Goal: Transaction & Acquisition: Purchase product/service

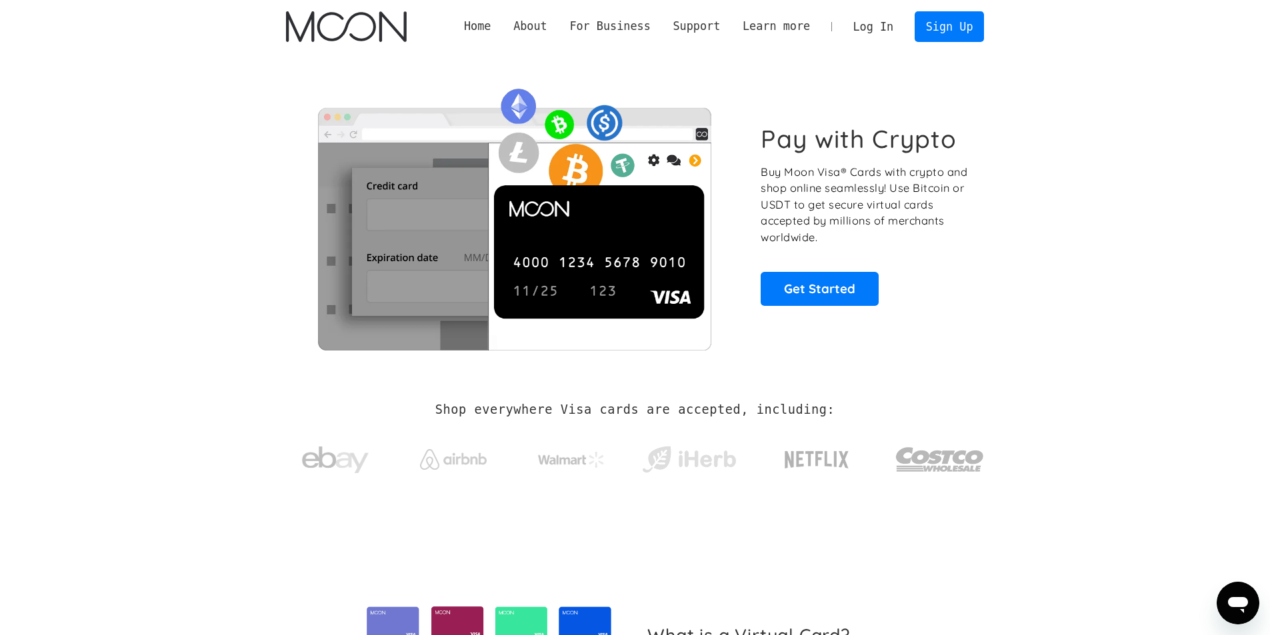
click at [885, 31] on link "Log In" at bounding box center [873, 26] width 63 height 29
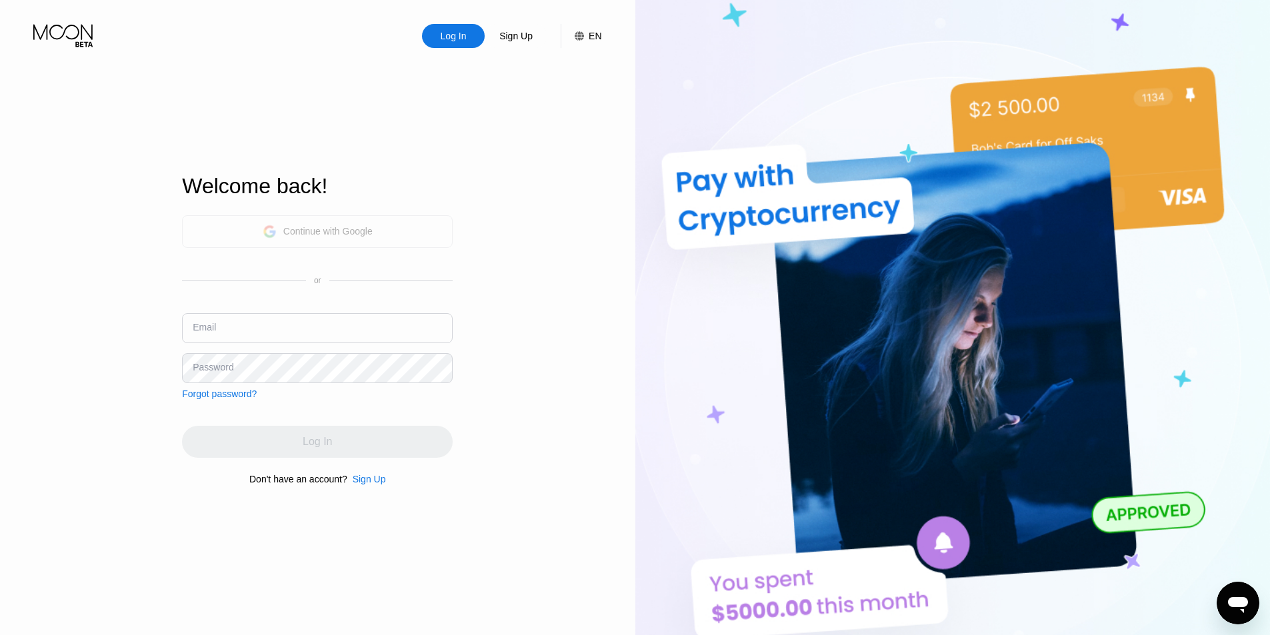
click at [411, 231] on div "Continue with Google" at bounding box center [317, 231] width 271 height 33
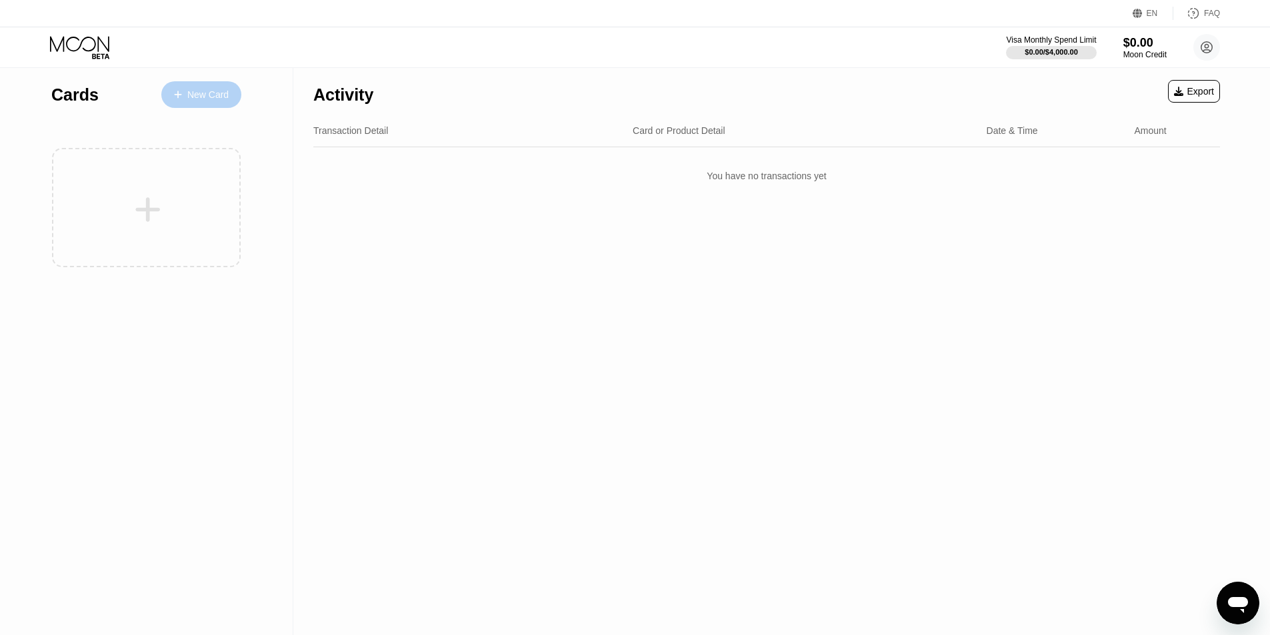
click at [229, 96] on div "New Card" at bounding box center [201, 94] width 80 height 27
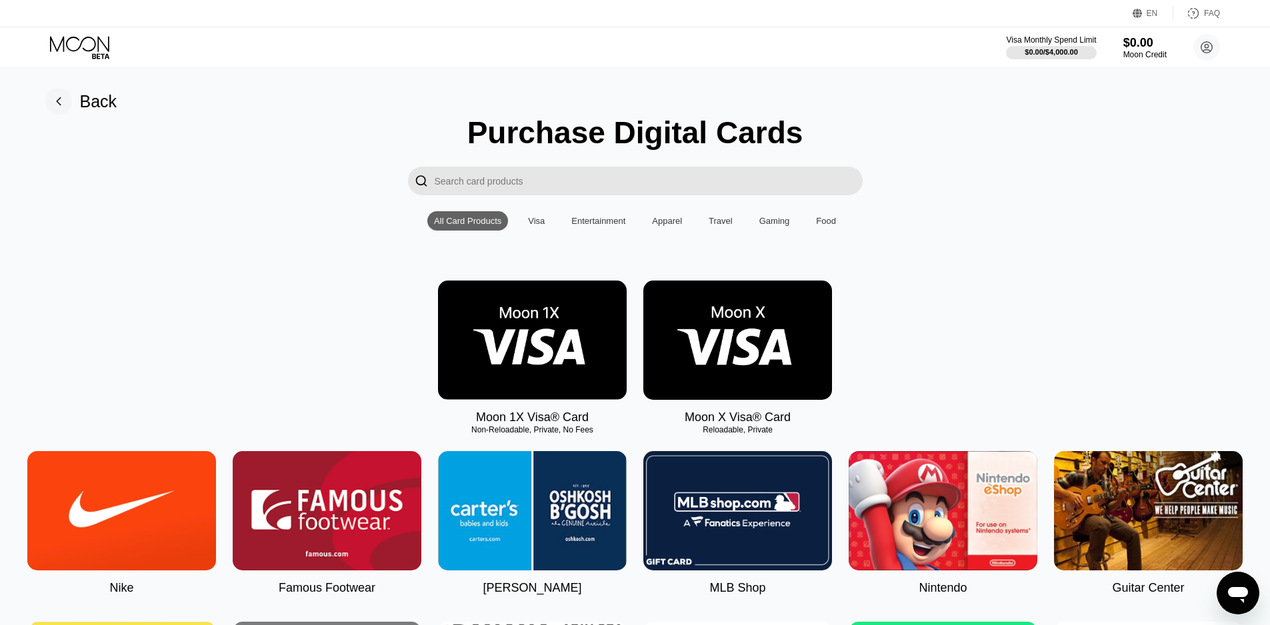
click at [532, 321] on img at bounding box center [532, 340] width 189 height 119
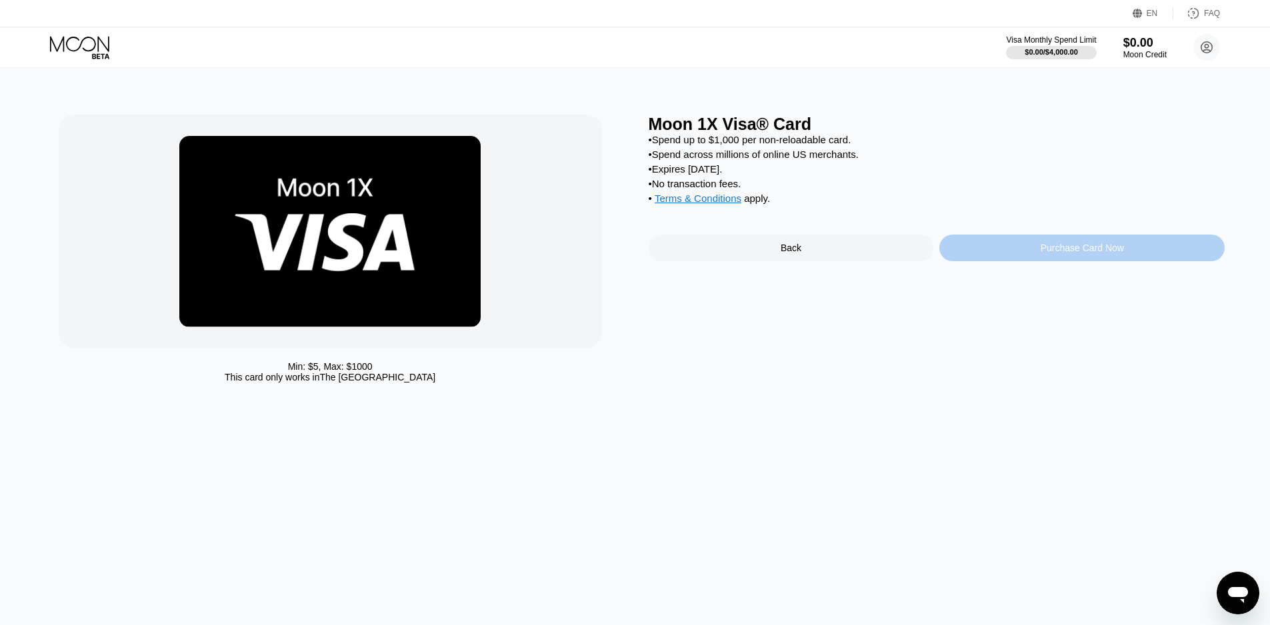
click at [1008, 261] on div "Purchase Card Now" at bounding box center [1081, 248] width 285 height 27
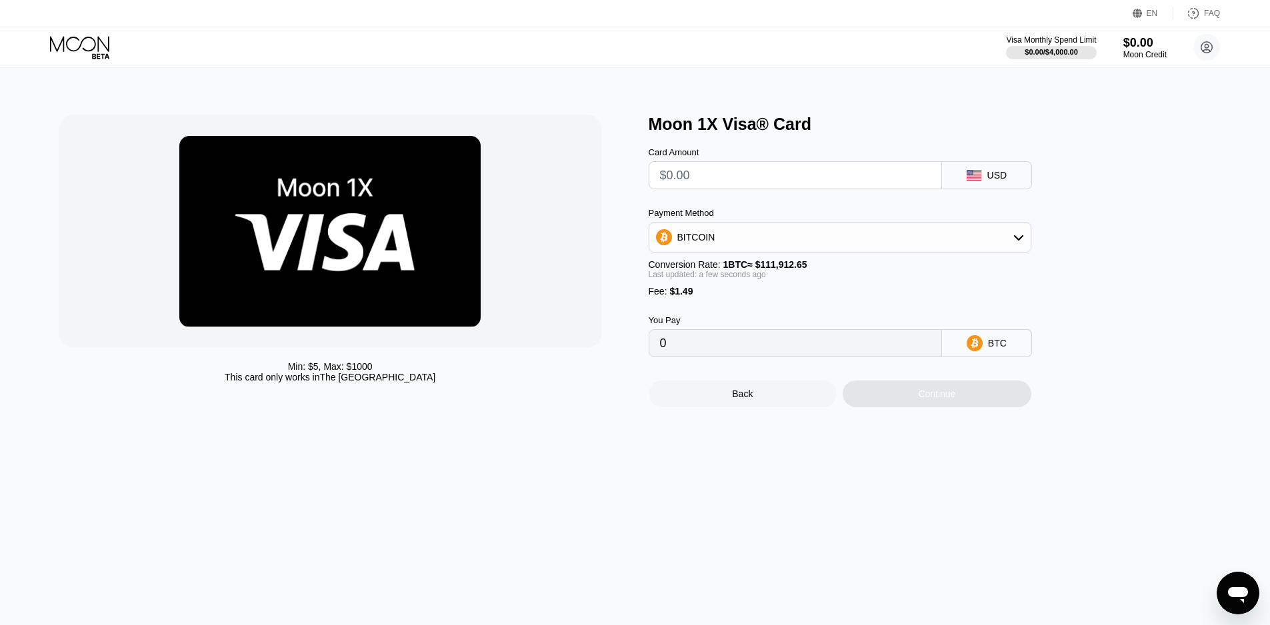
click at [759, 240] on div "BITCOIN" at bounding box center [839, 237] width 381 height 27
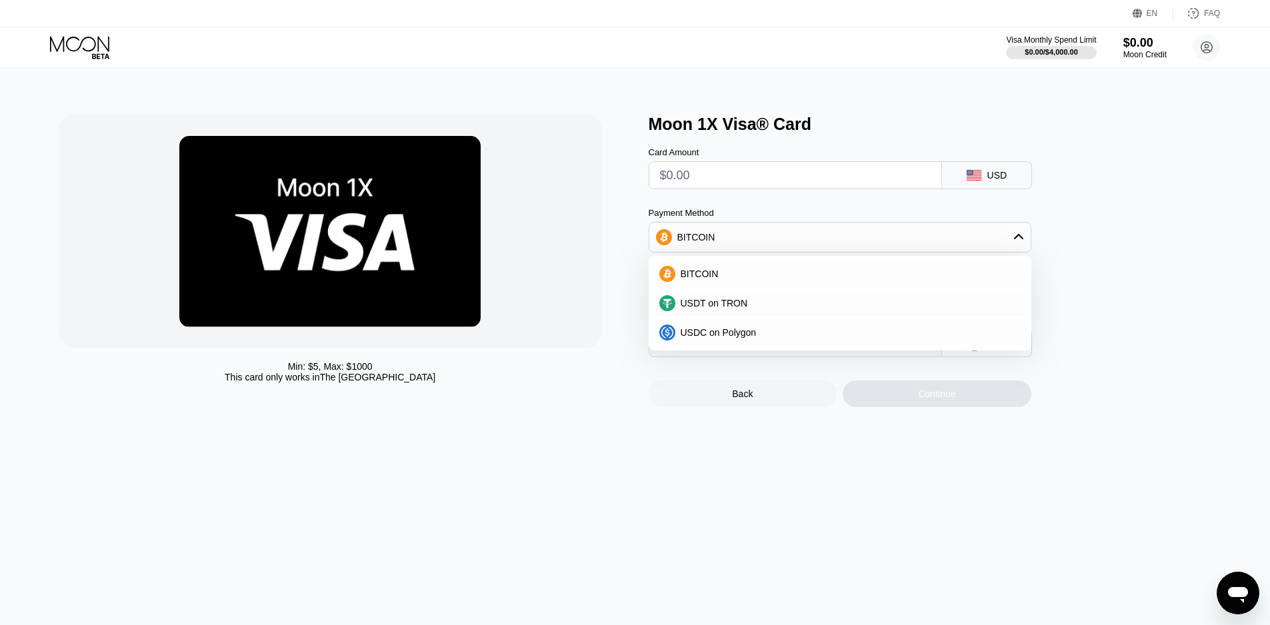
click at [1131, 312] on div "Moon 1X Visa® Card Card Amount USD Payment Method BITCOIN BITCOIN USDT on TRON …" at bounding box center [937, 261] width 577 height 293
click at [1075, 299] on div "Card Amount USD Payment Method BITCOIN BITCOIN USDT on TRON USDC on Polygon Con…" at bounding box center [862, 245] width 427 height 223
click at [1001, 245] on div "BITCOIN" at bounding box center [839, 237] width 381 height 27
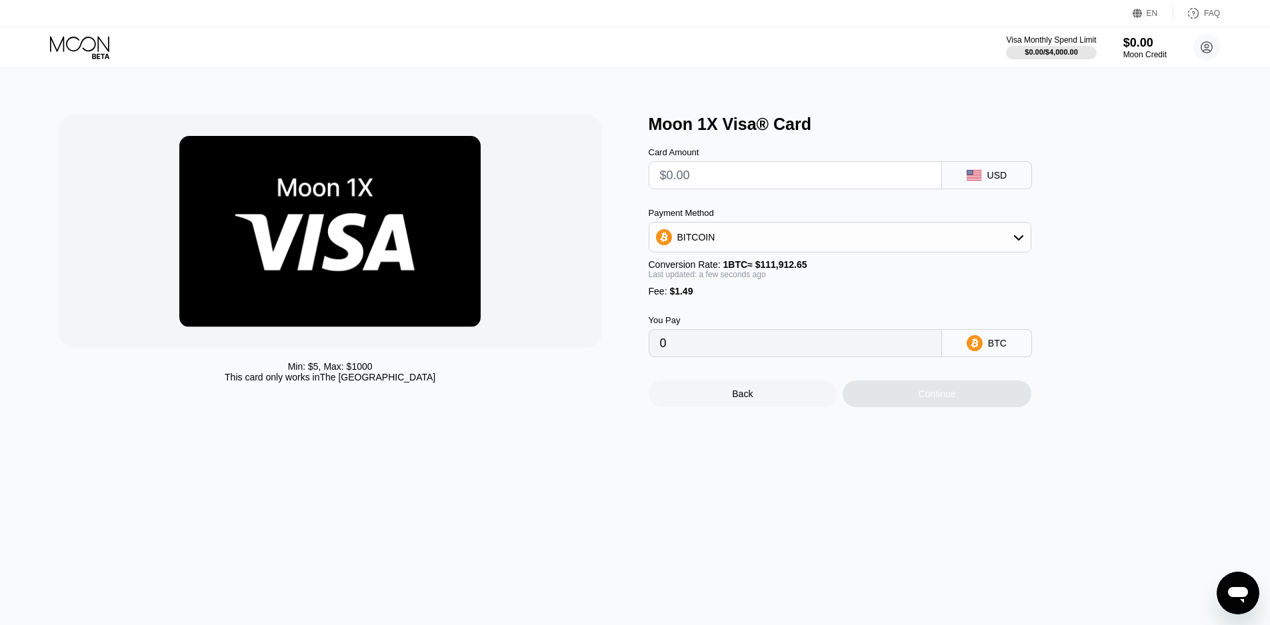
click at [1008, 243] on div "BITCOIN" at bounding box center [839, 237] width 381 height 27
click at [747, 309] on div "USDT on TRON" at bounding box center [847, 303] width 345 height 11
click at [885, 246] on div "USDT on TRON" at bounding box center [839, 237] width 381 height 27
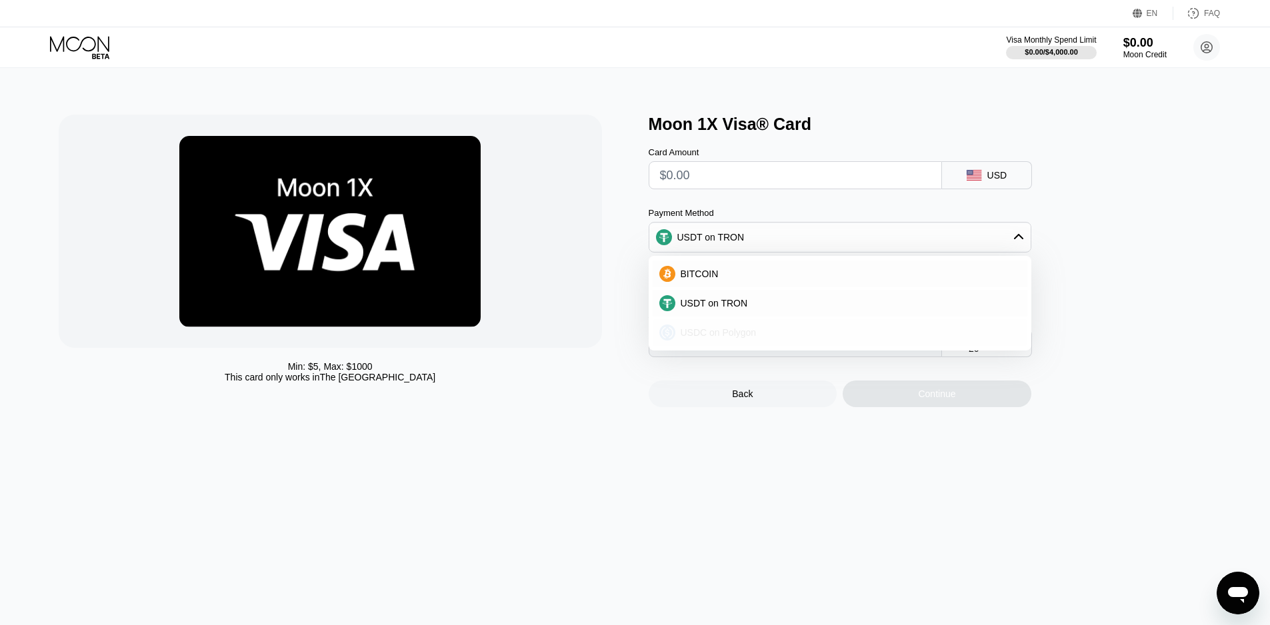
click at [784, 338] on div "USDC on Polygon" at bounding box center [847, 332] width 345 height 11
type input "0"
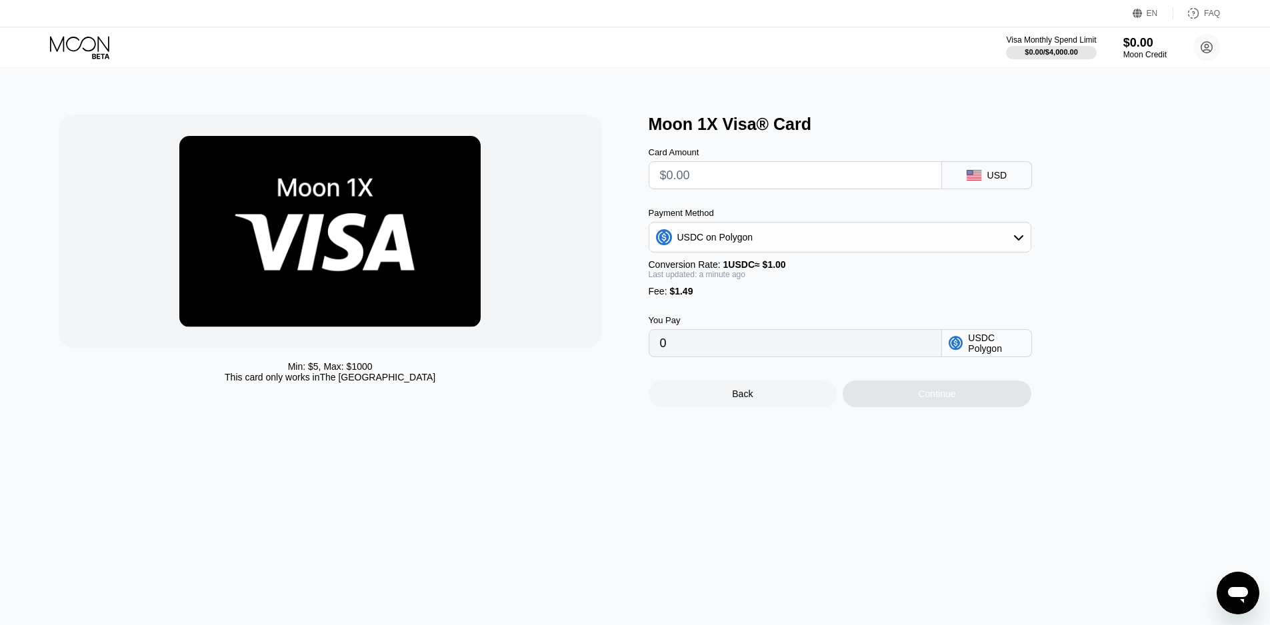
click at [686, 177] on input "text" at bounding box center [795, 175] width 271 height 27
type input "$5"
type input "6.49000000"
type input "$5"
click at [765, 251] on div "USDC on Polygon" at bounding box center [839, 237] width 381 height 27
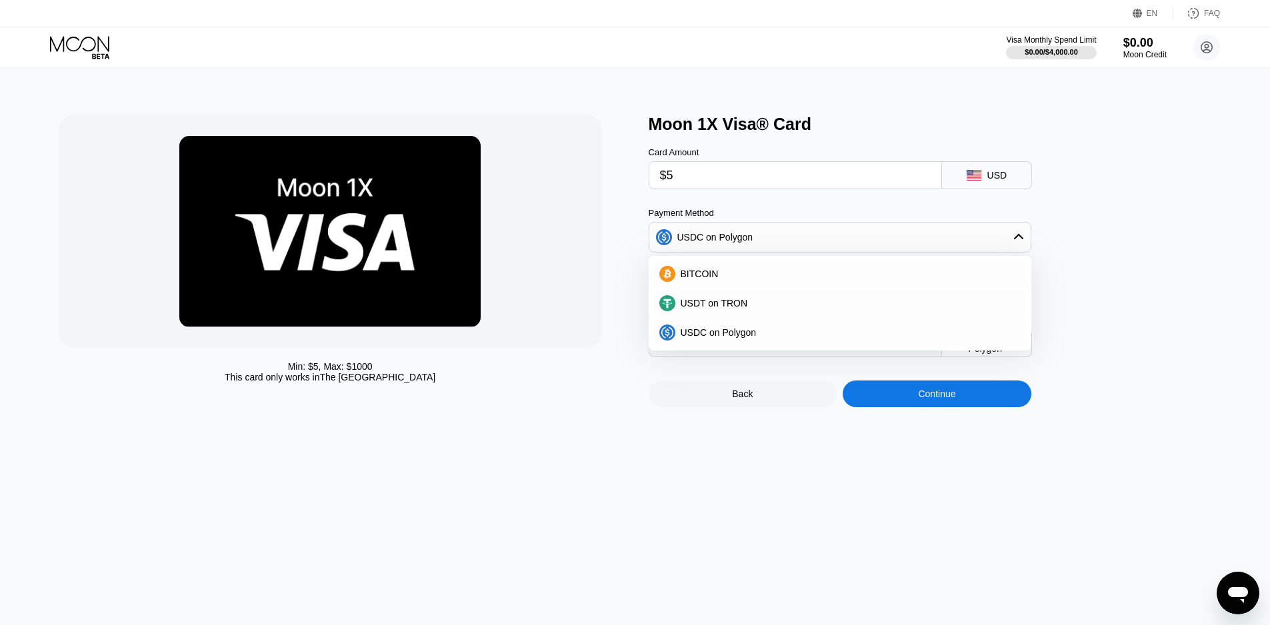
click at [1088, 263] on div "Moon 1X Visa® Card Card Amount $5 USD Payment Method USDC on Polygon BITCOIN US…" at bounding box center [937, 261] width 577 height 293
click at [1019, 243] on icon at bounding box center [1018, 237] width 11 height 11
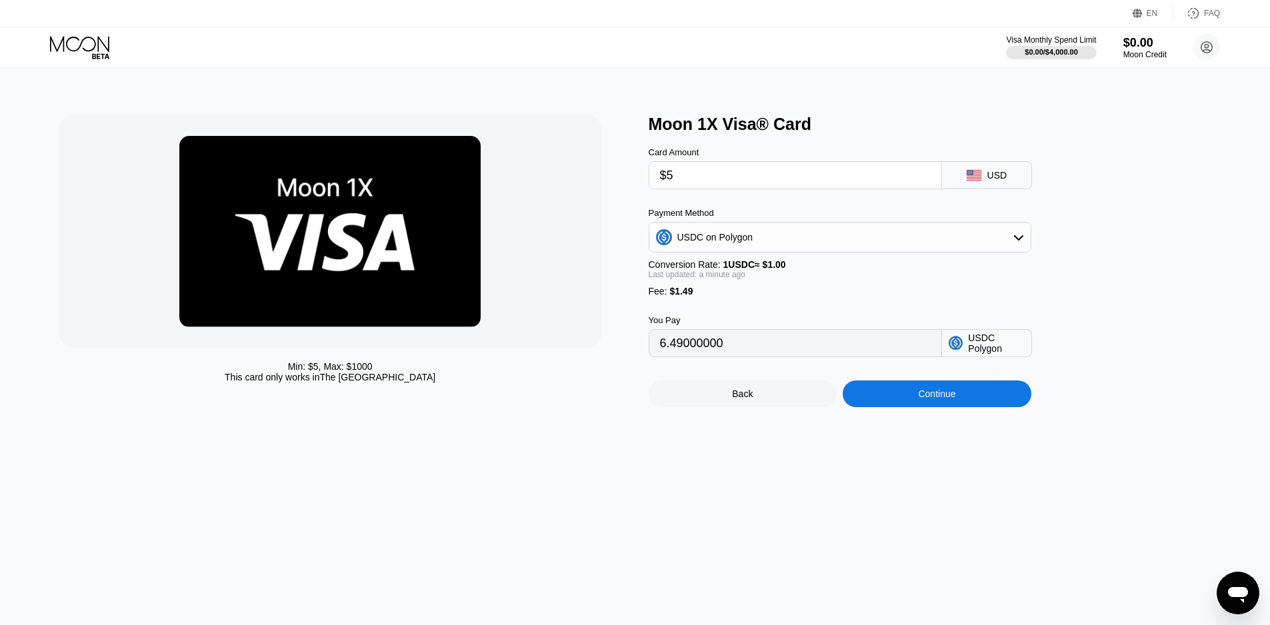
drag, startPoint x: 644, startPoint y: 179, endPoint x: 621, endPoint y: 181, distance: 22.8
click at [623, 179] on div "Min: $ 5 , Max: $ 1000 This card only works in The United States Moon 1X Visa® …" at bounding box center [635, 261] width 1153 height 293
type input "$0"
type input "1.49000000"
type input "$01"
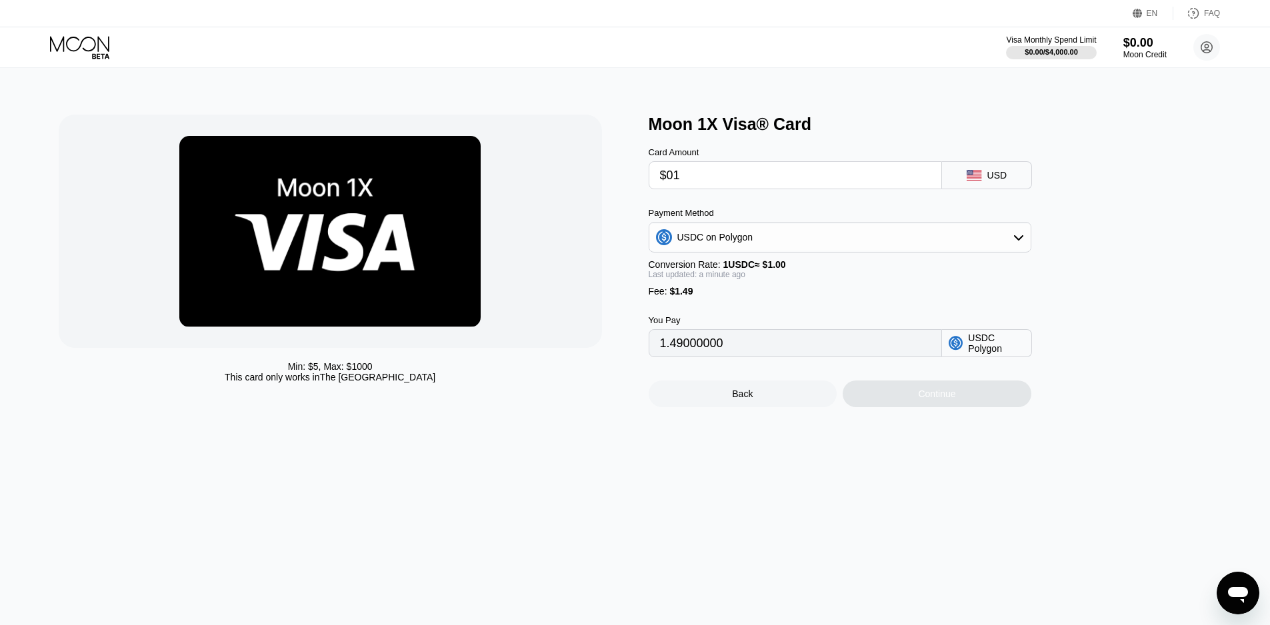
type input "2.49000000"
type input "$0"
type input "1.49000000"
type input "0"
type input "$1"
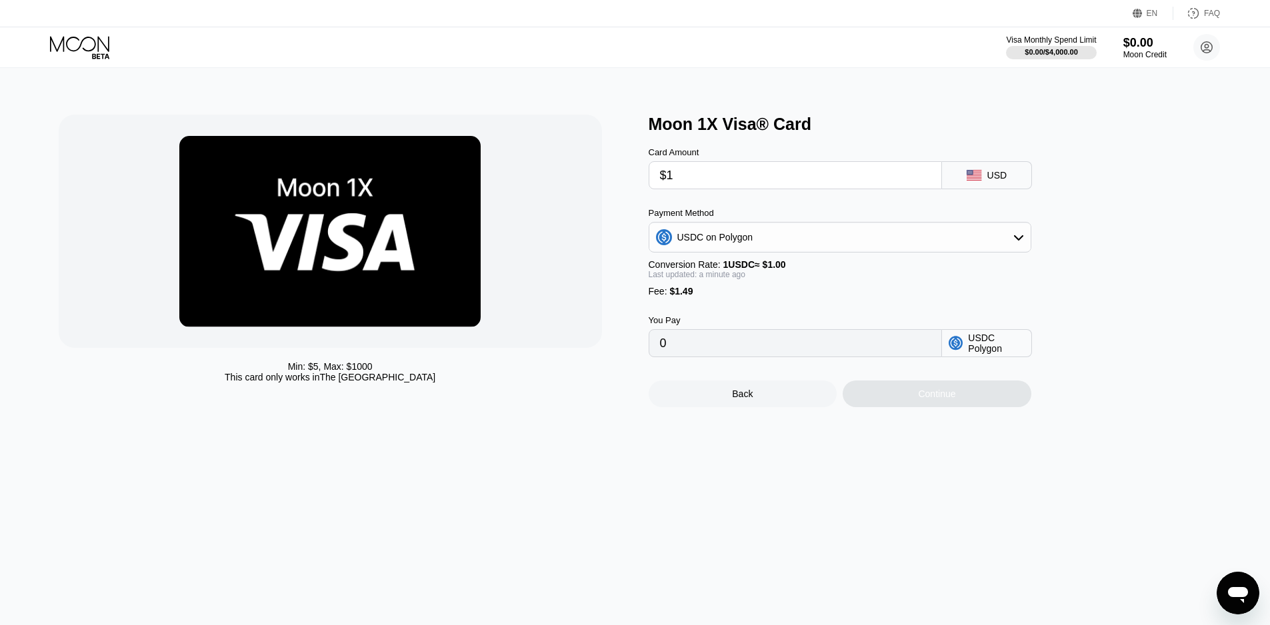
type input "2.49000000"
drag, startPoint x: 666, startPoint y: 175, endPoint x: 634, endPoint y: 176, distance: 32.0
click at [635, 175] on div "Min: $ 5 , Max: $ 1000 This card only works in The United States Moon 1X Visa® …" at bounding box center [635, 261] width 1153 height 293
type input "$2"
type input "3.49000000"
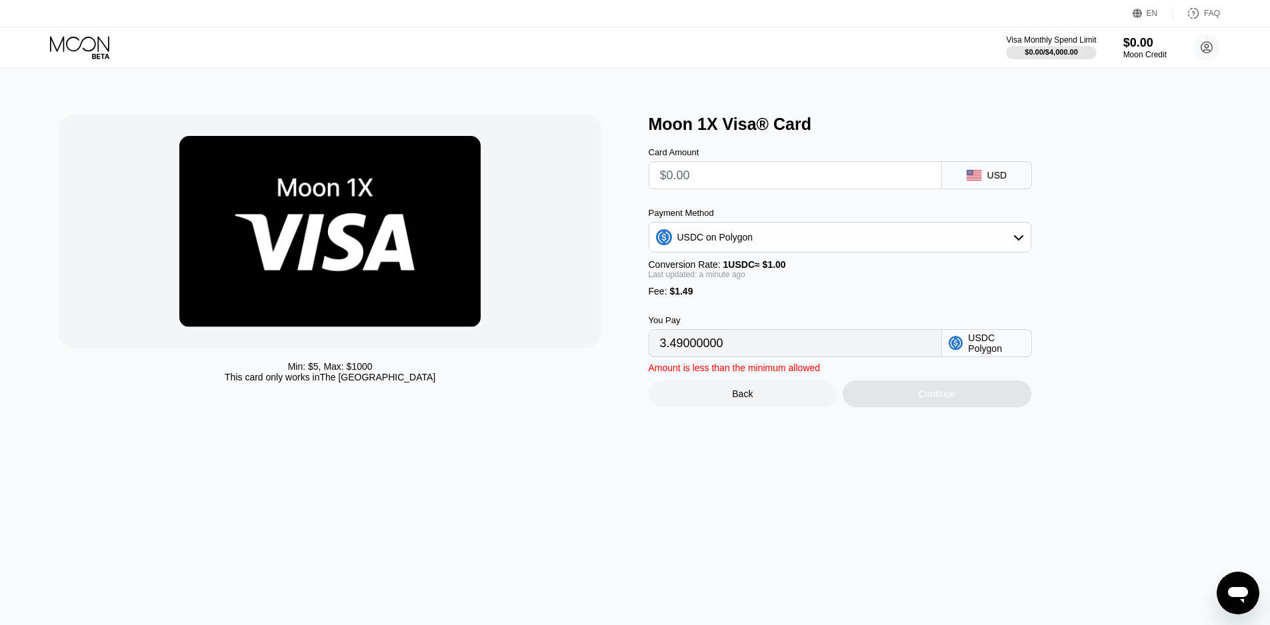
type input "0"
type input "$3"
type input "4.49000000"
type input "$4"
type input "5.49000000"
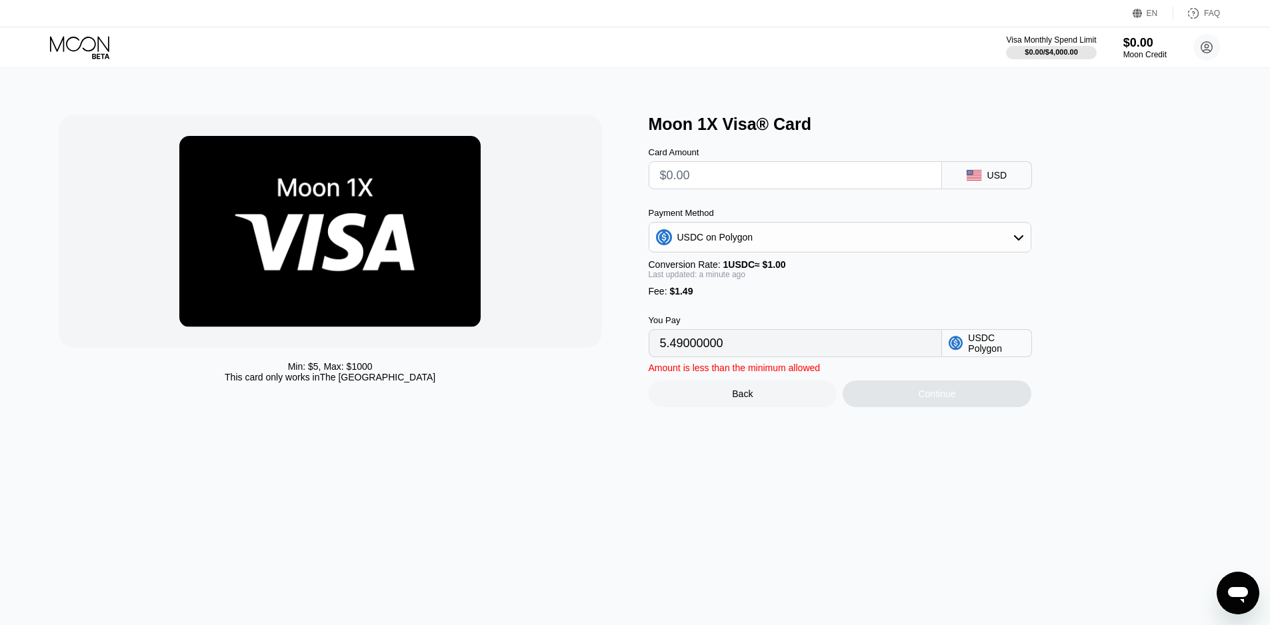
type input "$5"
type input "6.49000000"
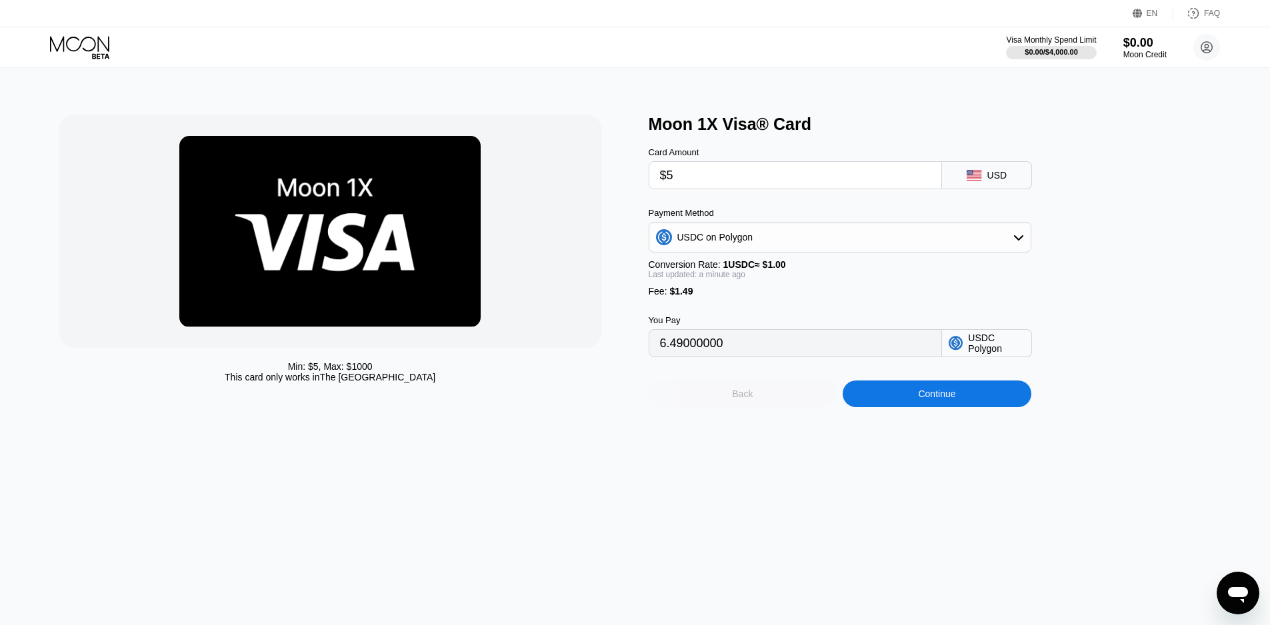
click at [779, 403] on div "Back" at bounding box center [743, 394] width 189 height 27
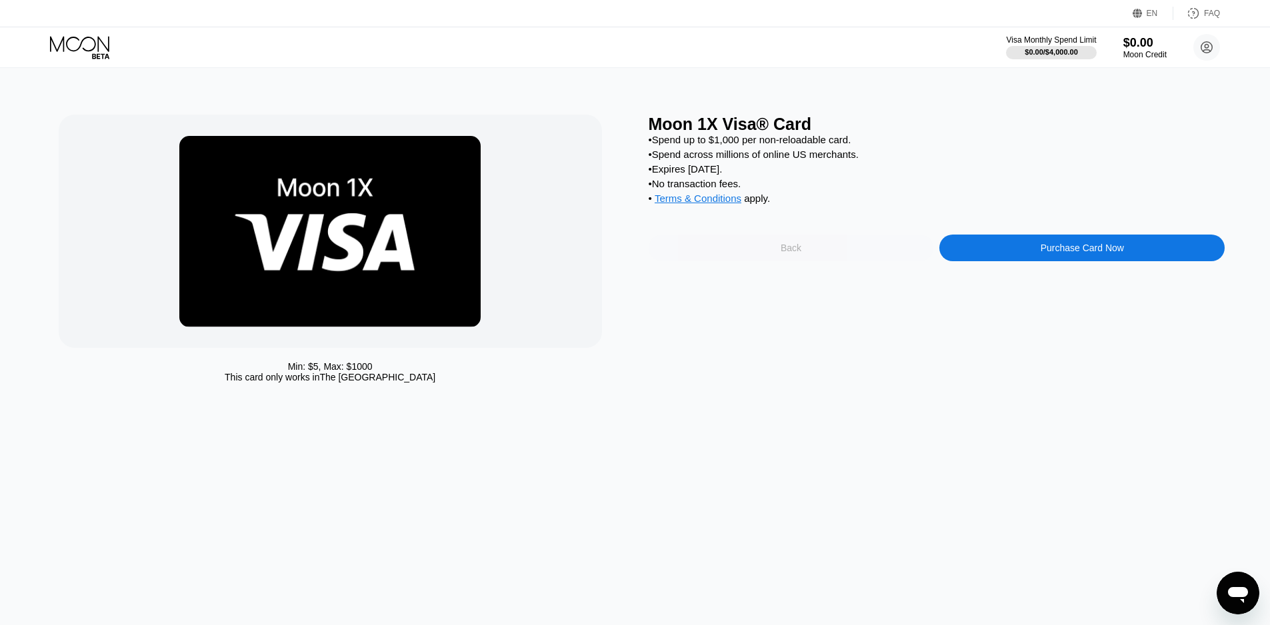
click at [843, 261] on div "Back" at bounding box center [791, 248] width 285 height 27
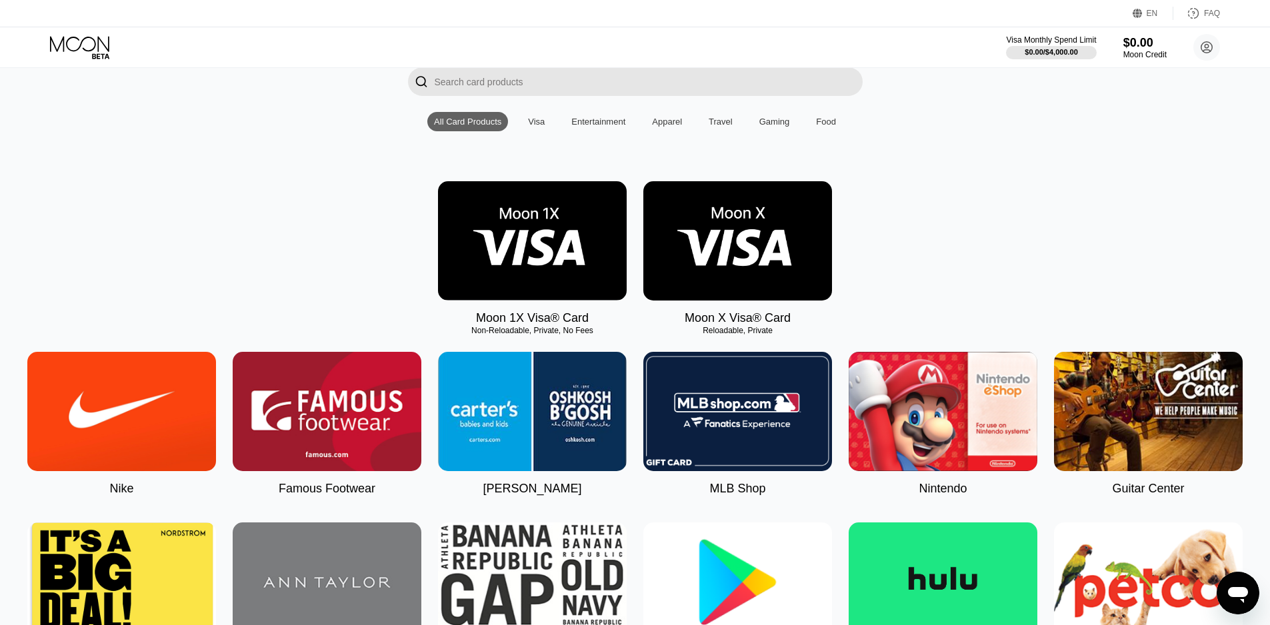
scroll to position [111, 0]
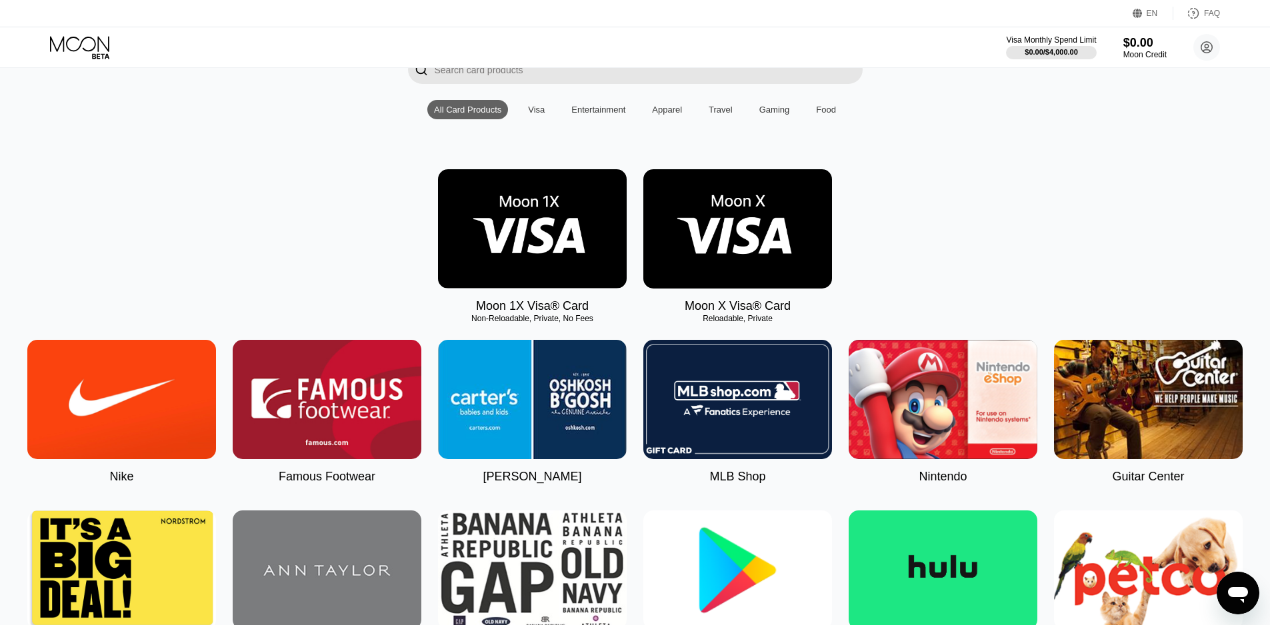
click at [733, 252] on img at bounding box center [737, 228] width 189 height 119
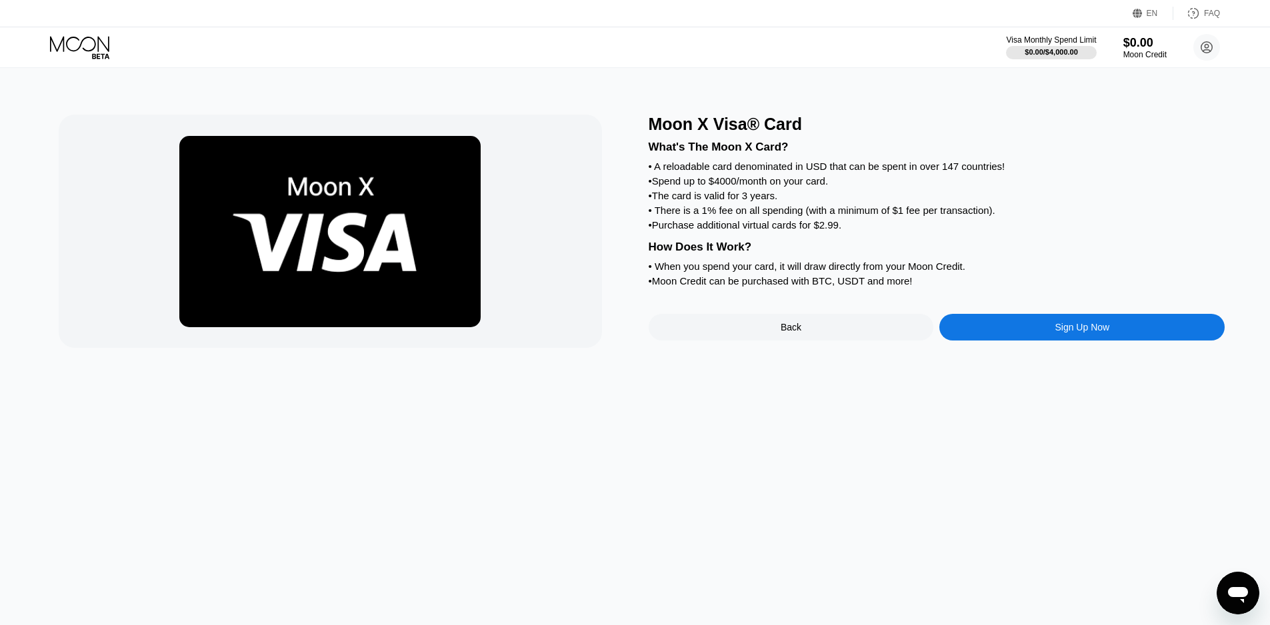
click at [1009, 341] on div "Sign Up Now" at bounding box center [1081, 327] width 285 height 27
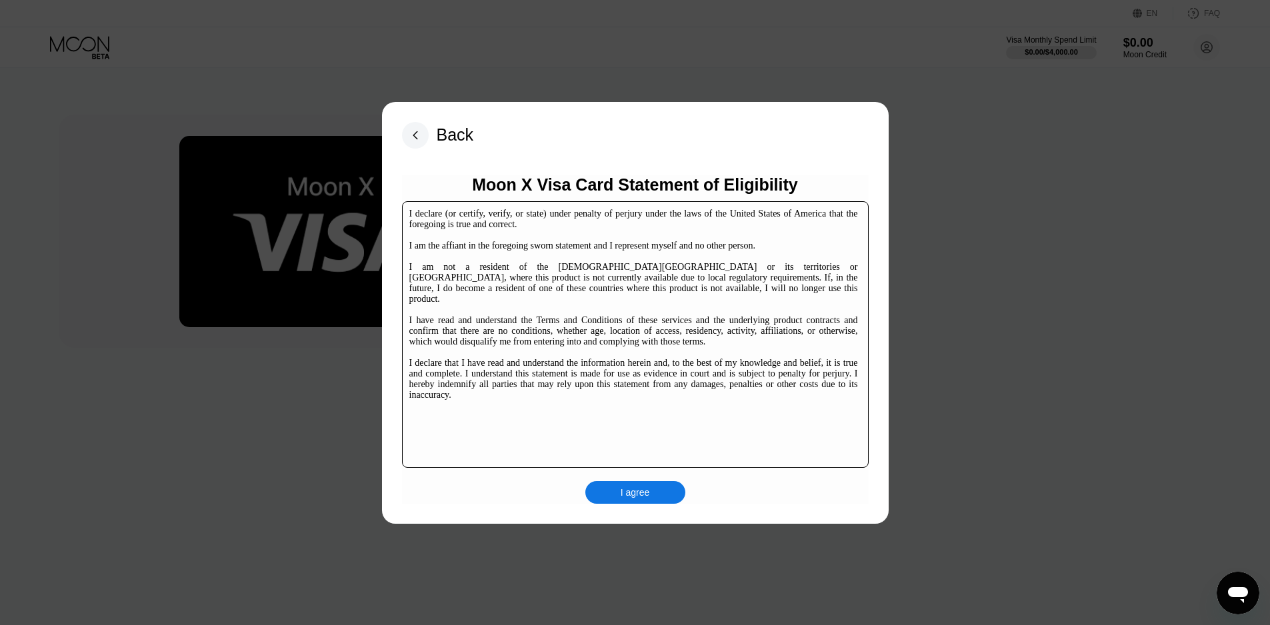
click at [425, 139] on rect at bounding box center [415, 135] width 27 height 27
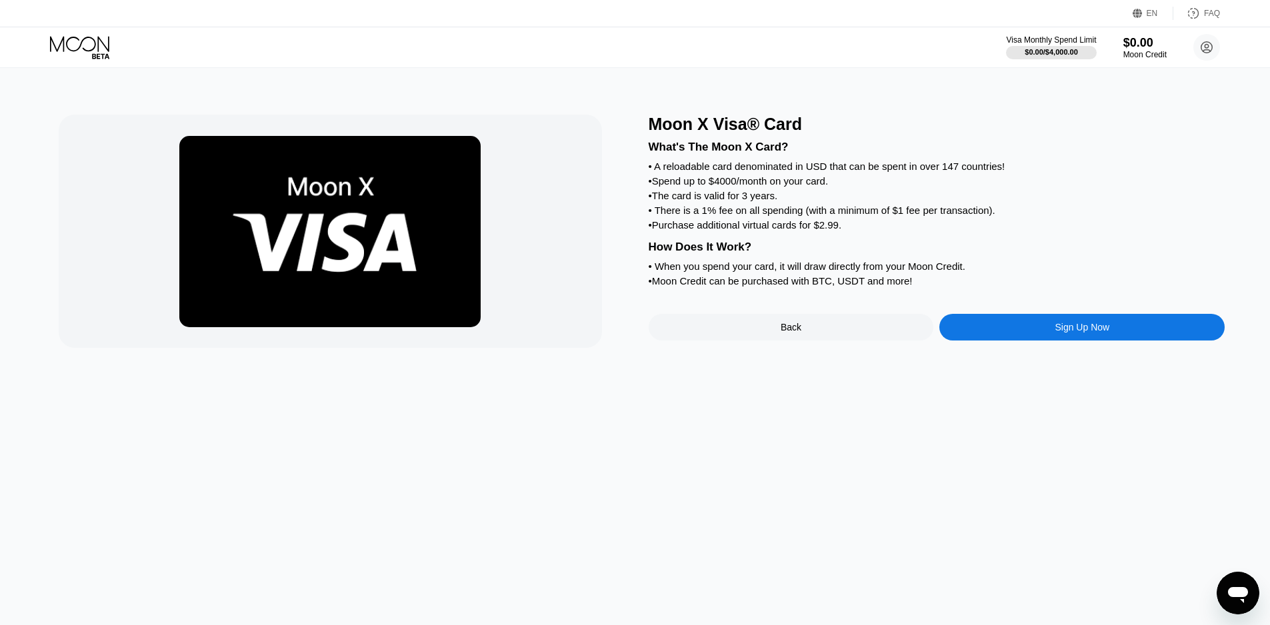
click at [697, 169] on div "• A reloadable card denominated in USD that can be spent in over 147 countries!" at bounding box center [937, 166] width 577 height 11
drag, startPoint x: 697, startPoint y: 169, endPoint x: 824, endPoint y: 169, distance: 127.3
click at [827, 169] on div "• A reloadable card denominated in USD that can be spent in over 147 countries!" at bounding box center [937, 166] width 577 height 11
click at [719, 186] on div "• Spend up to $4000/month on your card." at bounding box center [937, 180] width 577 height 11
click at [721, 187] on div "• Spend up to $4000/month on your card." at bounding box center [937, 180] width 577 height 11
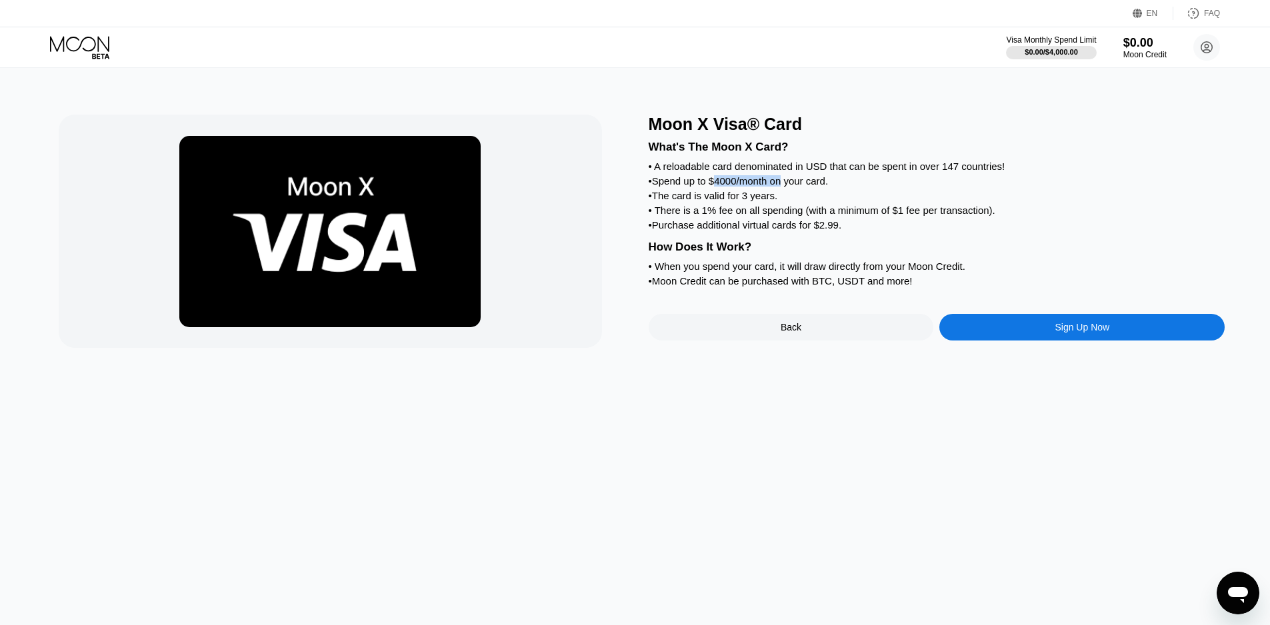
drag, startPoint x: 721, startPoint y: 187, endPoint x: 783, endPoint y: 189, distance: 62.0
click at [783, 187] on div "• Spend up to $4000/month on your card." at bounding box center [937, 180] width 577 height 11
click at [719, 216] on div "• There is a 1% fee on all spending (with a minimum of $1 fee per transaction)." at bounding box center [937, 210] width 577 height 11
click at [693, 201] on div "• The card is valid for 3 years." at bounding box center [937, 195] width 577 height 11
drag, startPoint x: 693, startPoint y: 205, endPoint x: 743, endPoint y: 205, distance: 50.0
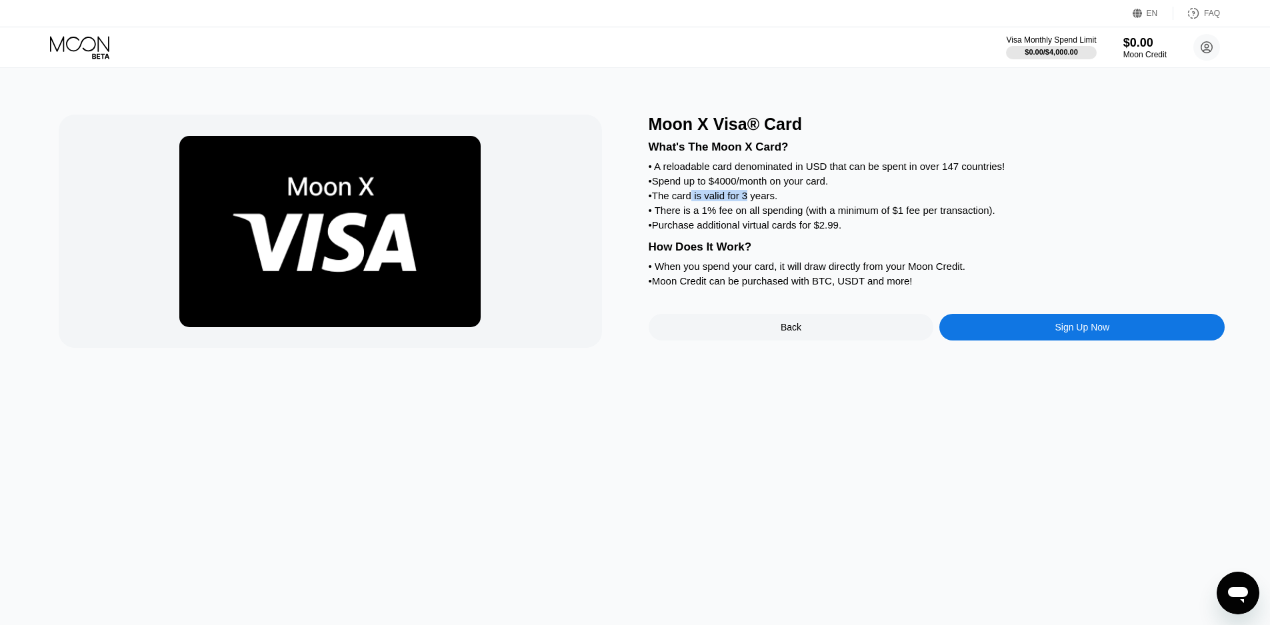
click at [743, 201] on div "• The card is valid for 3 years." at bounding box center [937, 195] width 577 height 11
click at [748, 214] on div "What's The Moon X Card? • A reloadable card denominated in USD that can be spen…" at bounding box center [937, 212] width 577 height 156
click at [699, 216] on div "• There is a 1% fee on all spending (with a minimum of $1 fee per transaction)." at bounding box center [937, 210] width 577 height 11
drag, startPoint x: 699, startPoint y: 218, endPoint x: 859, endPoint y: 220, distance: 160.7
click at [859, 216] on div "• There is a 1% fee on all spending (with a minimum of $1 fee per transaction)." at bounding box center [937, 210] width 577 height 11
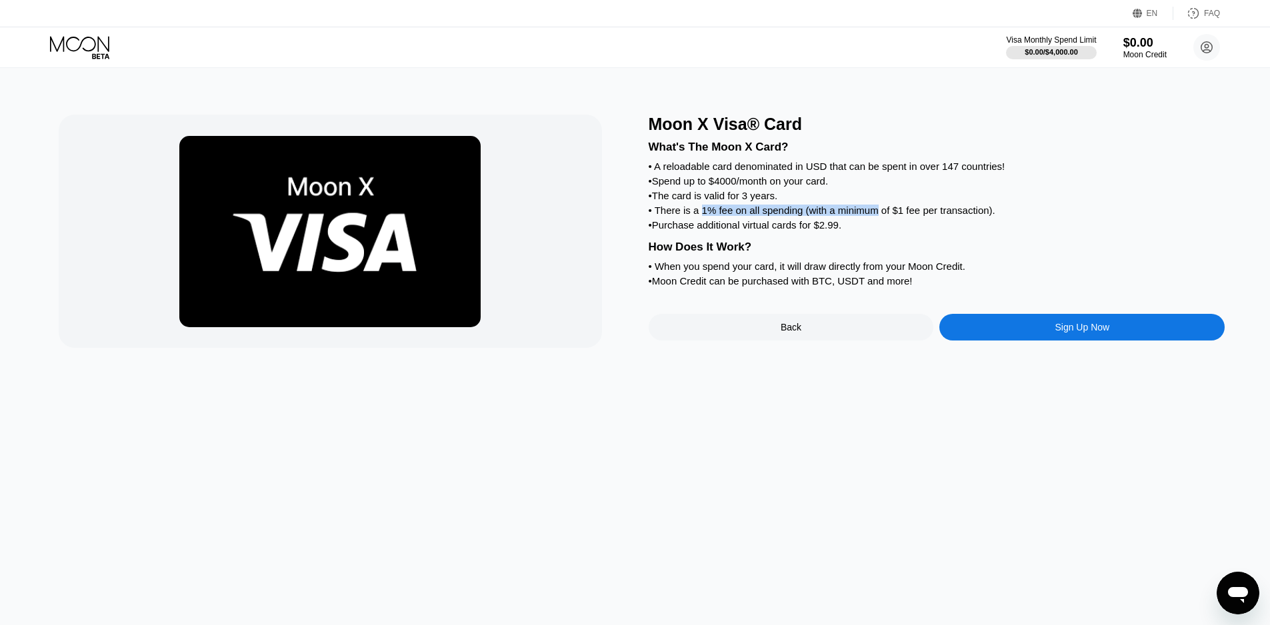
click at [860, 216] on div "• There is a 1% fee on all spending (with a minimum of $1 fee per transaction)." at bounding box center [937, 210] width 577 height 11
click at [824, 337] on div "Back" at bounding box center [791, 327] width 285 height 27
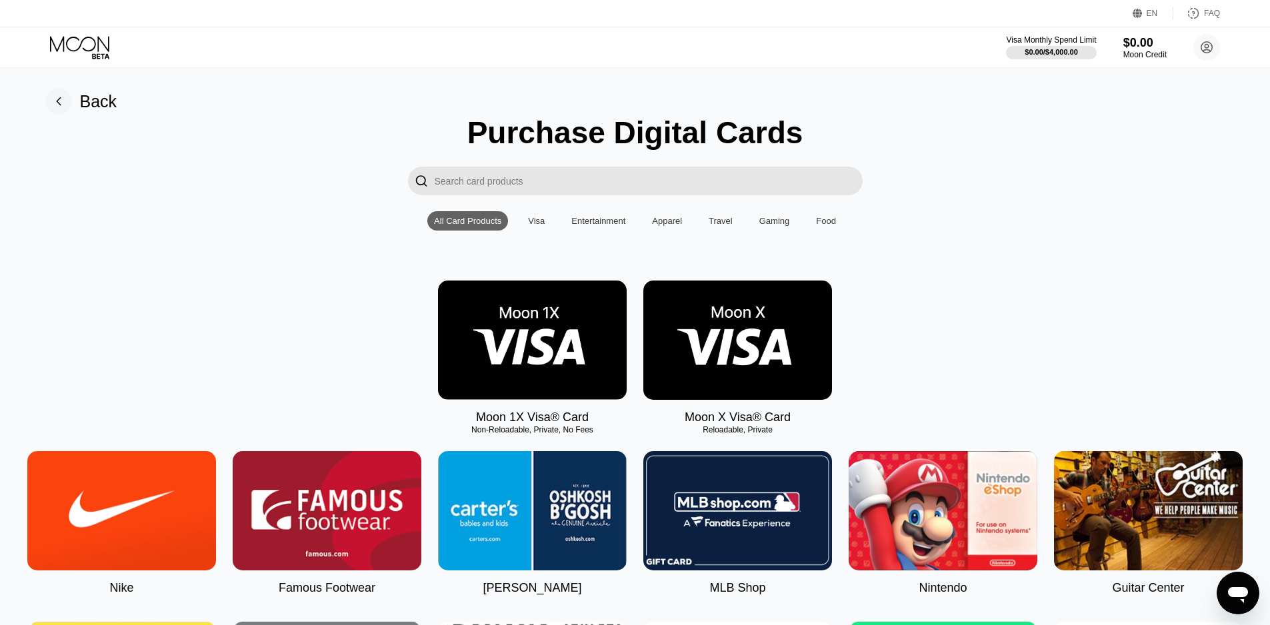
click at [178, 487] on img at bounding box center [121, 510] width 189 height 119
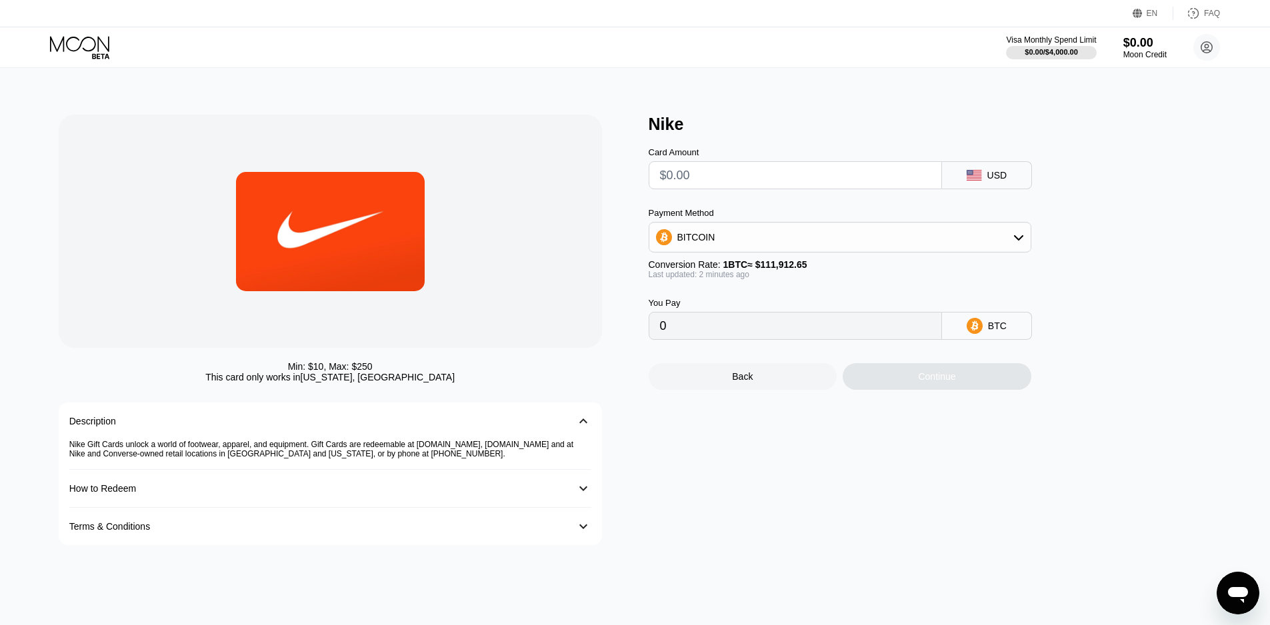
click at [697, 178] on input "text" at bounding box center [795, 175] width 271 height 27
type input "$2"
type input "0.00001788"
drag, startPoint x: 715, startPoint y: 180, endPoint x: 608, endPoint y: 179, distance: 106.7
click at [608, 179] on div "Min: $ 10 , Max: $ 250 This card only works in Puerto Rico, The United States D…" at bounding box center [635, 330] width 1153 height 431
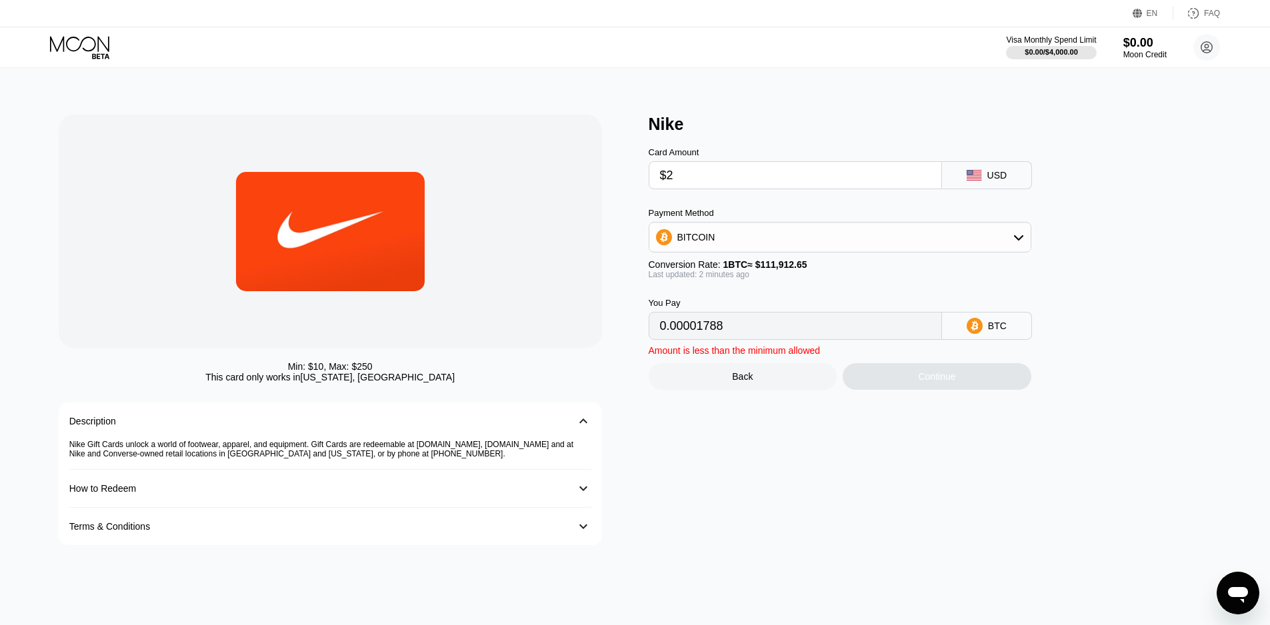
type input "$3"
type input "0.00002681"
type input "$3"
click at [759, 240] on div "BITCOIN" at bounding box center [839, 237] width 381 height 27
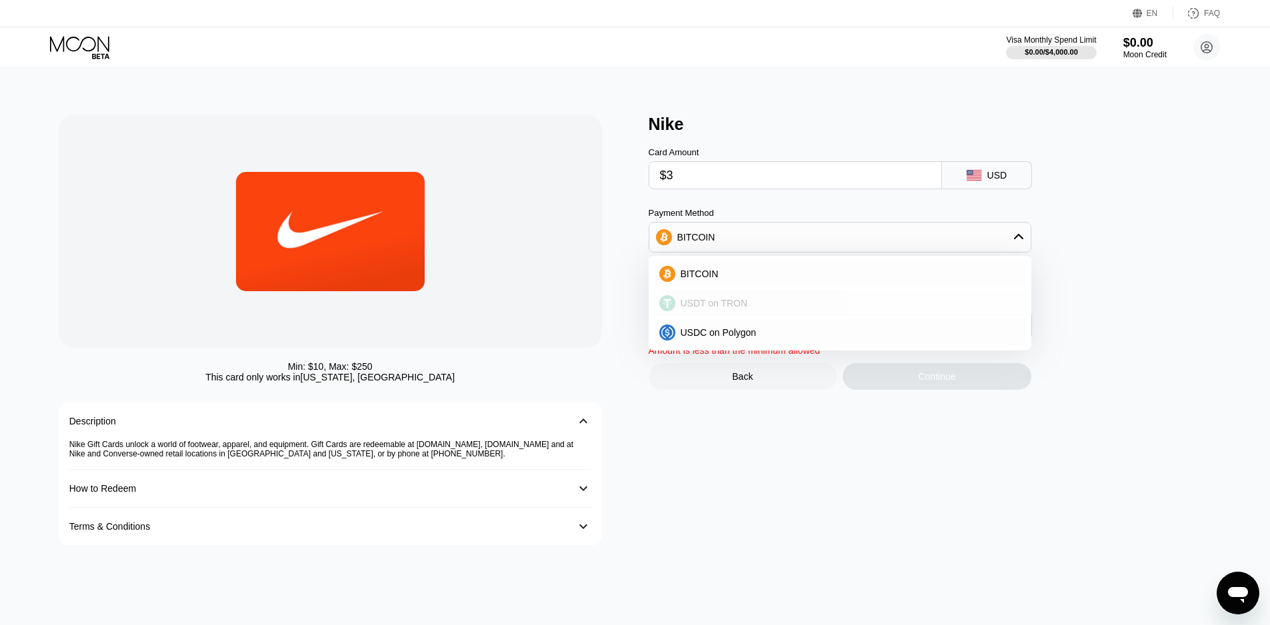
click at [695, 303] on span "USDT on TRON" at bounding box center [714, 303] width 67 height 11
type input "3.03"
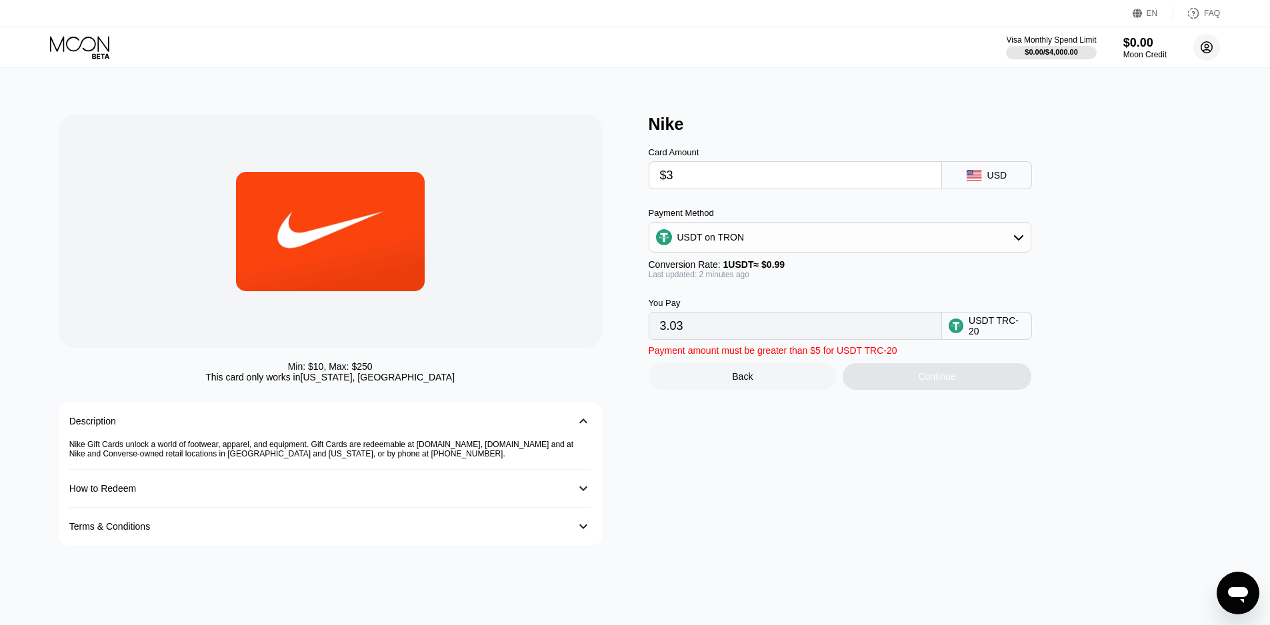
click at [1211, 49] on icon at bounding box center [1206, 47] width 27 height 27
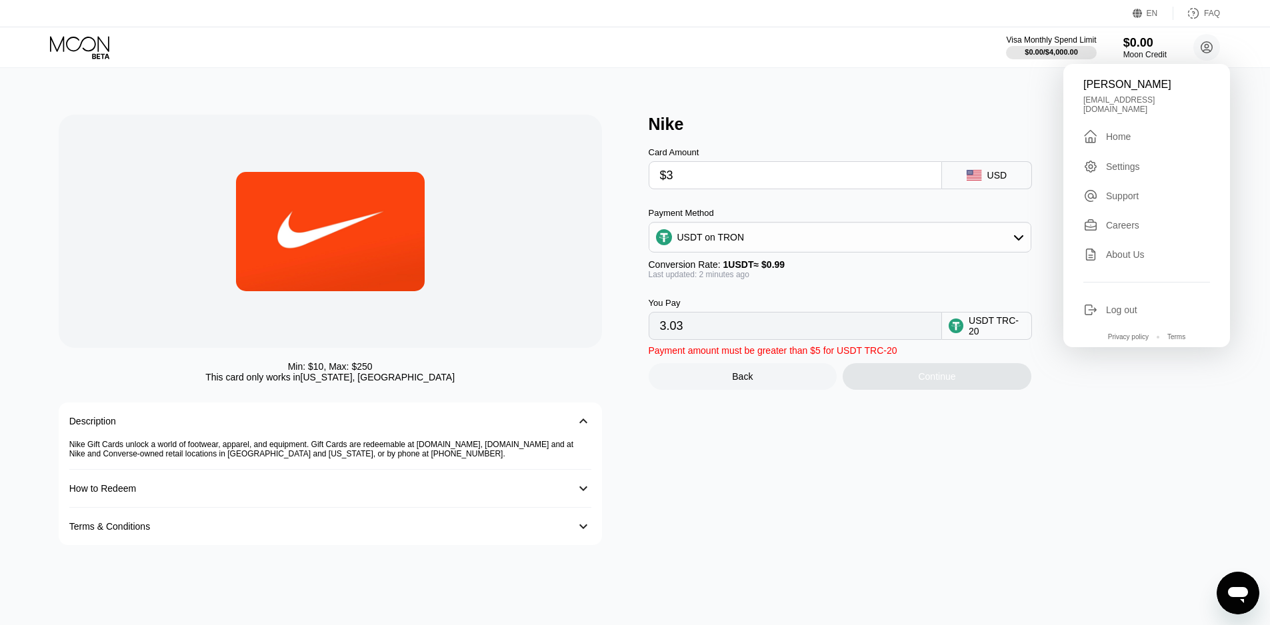
click at [1135, 165] on div "Settings" at bounding box center [1123, 166] width 34 height 11
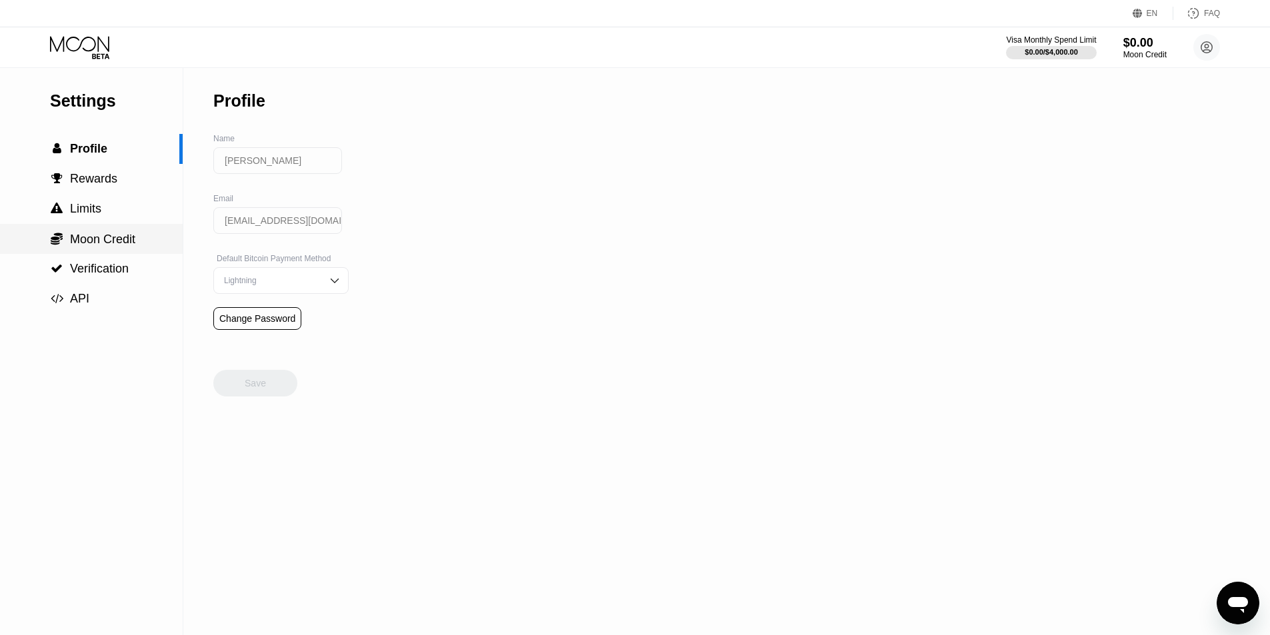
click at [133, 244] on span "Moon Credit" at bounding box center [102, 239] width 65 height 13
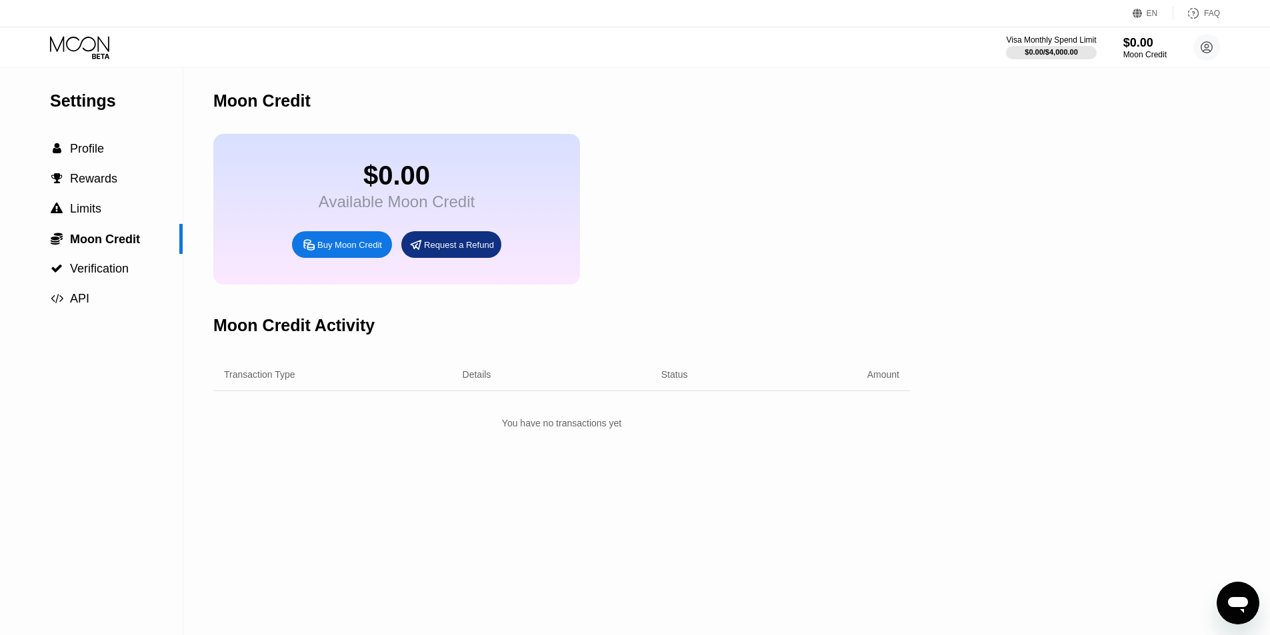
click at [331, 251] on div "Buy Moon Credit" at bounding box center [349, 244] width 65 height 11
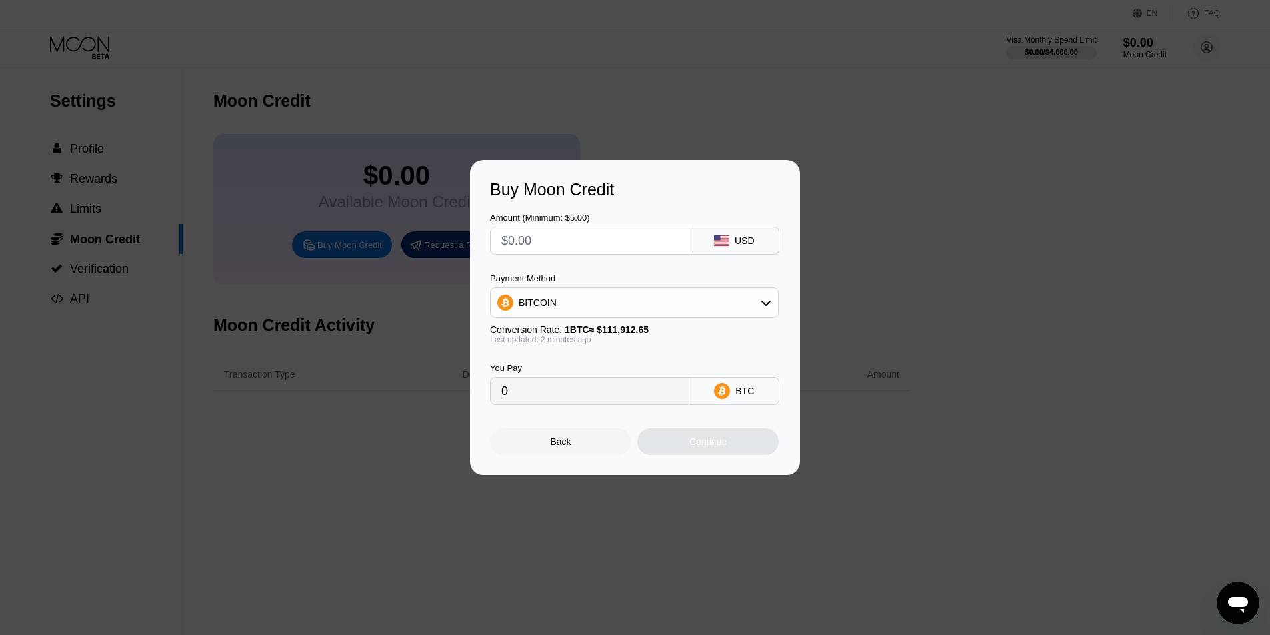
click at [578, 299] on div "BITCOIN" at bounding box center [634, 302] width 287 height 27
click at [925, 208] on div "Buy Moon Credit Amount (Minimum: $5.00) USD Payment Method BITCOIN BITCOIN USDT…" at bounding box center [635, 317] width 1270 height 315
click at [564, 446] on div "Back" at bounding box center [561, 442] width 21 height 11
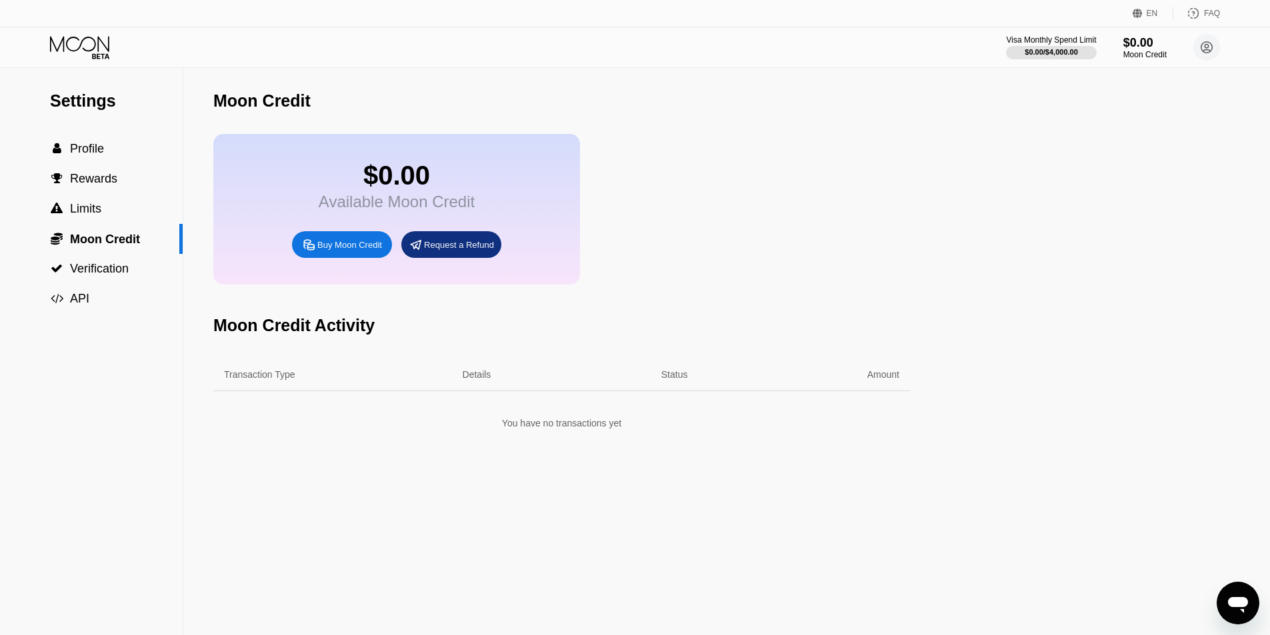
click at [939, 273] on div at bounding box center [640, 317] width 1280 height 635
click at [351, 275] on div "$0.00 Available Moon Credit Buy Moon Credit Request a Refund" at bounding box center [396, 209] width 367 height 151
click at [346, 258] on div "Buy Moon Credit" at bounding box center [342, 244] width 100 height 27
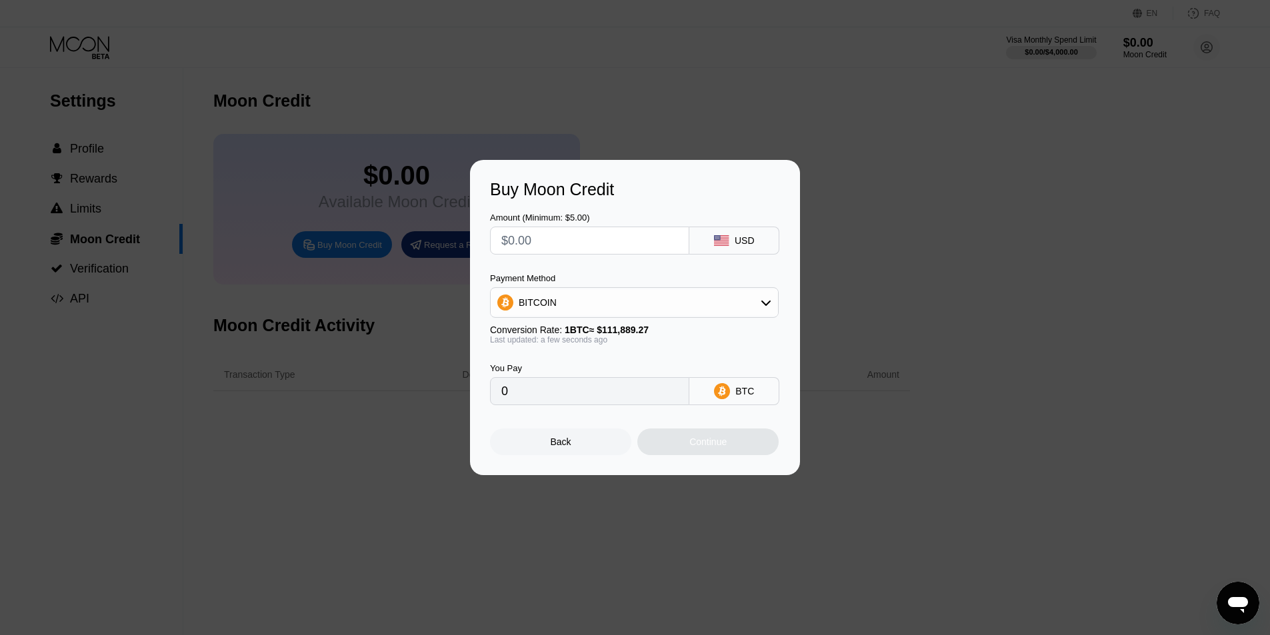
click at [623, 301] on div "BITCOIN" at bounding box center [634, 302] width 287 height 27
click at [969, 335] on div "Buy Moon Credit Amount (Minimum: $5.00) USD Payment Method BITCOIN BITCOIN USDT…" at bounding box center [635, 317] width 1270 height 315
click at [566, 240] on input "text" at bounding box center [589, 240] width 177 height 27
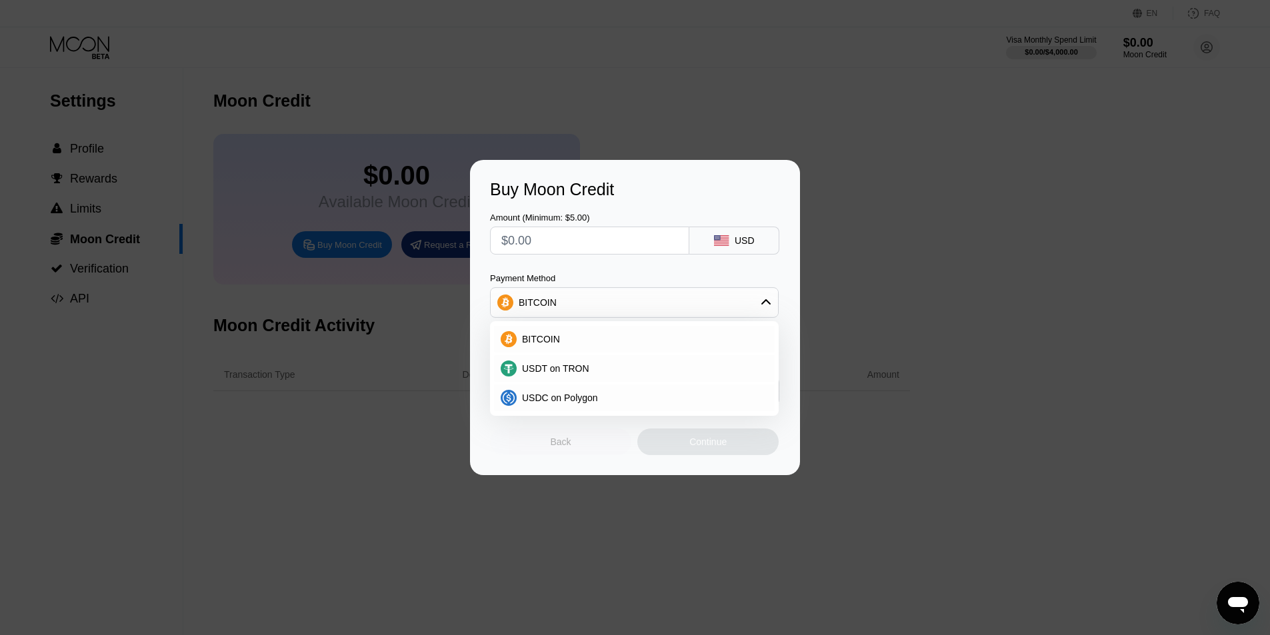
click at [553, 435] on div "Back" at bounding box center [560, 442] width 141 height 27
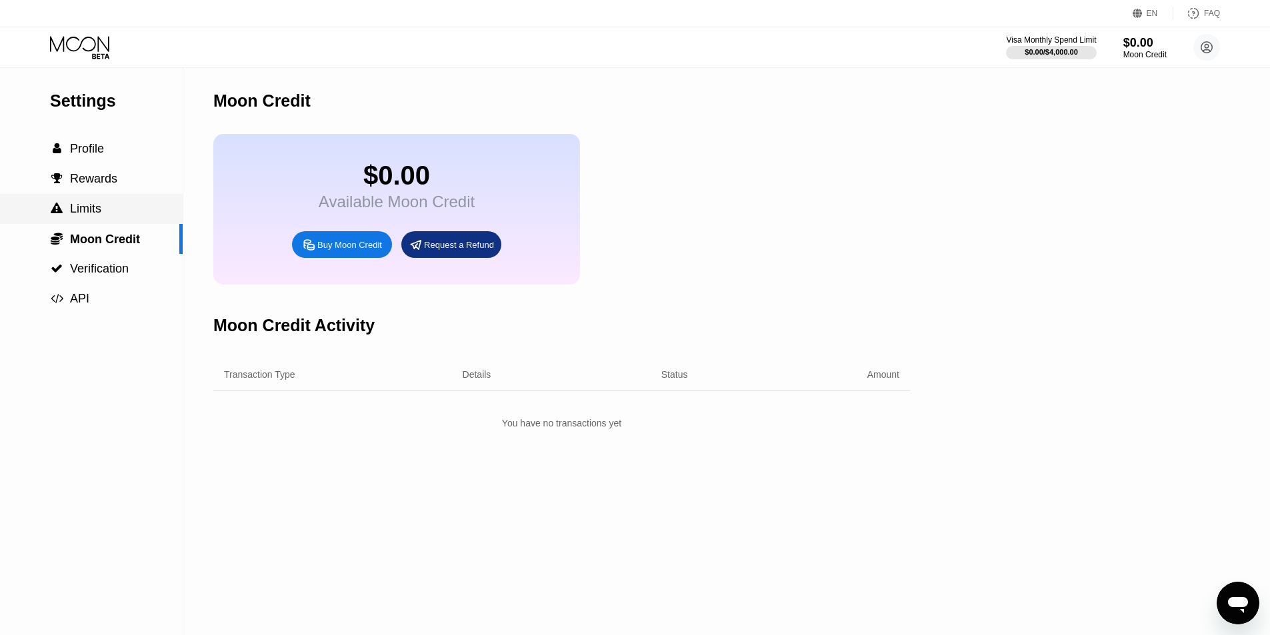
click at [81, 203] on div " Limits" at bounding box center [91, 209] width 183 height 30
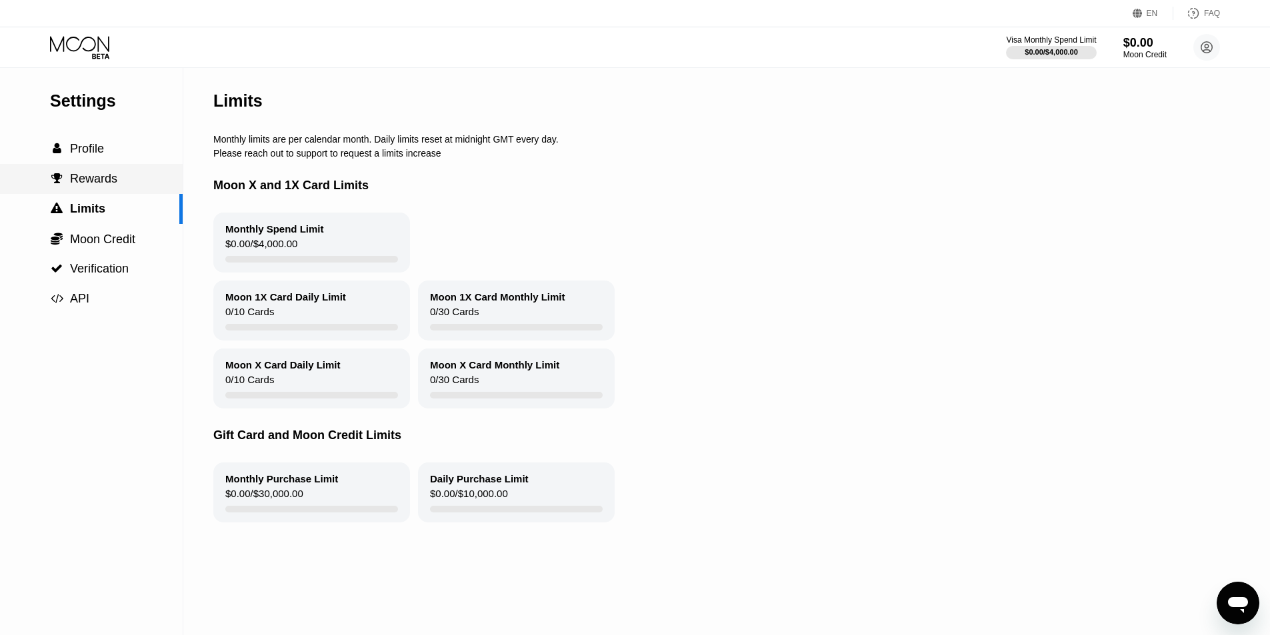
click at [99, 180] on span "Rewards" at bounding box center [93, 178] width 47 height 13
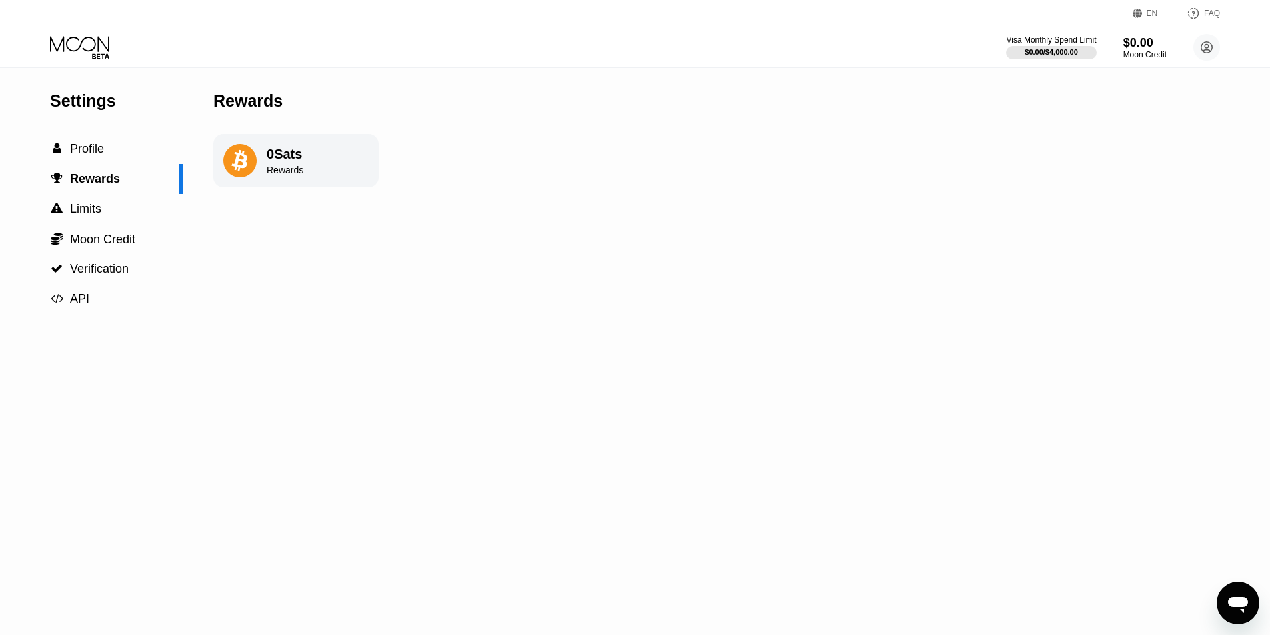
click at [490, 226] on div "Settings  Profile  Rewards  Limits  Moon Credit  Verification  API Reward…" at bounding box center [635, 351] width 1270 height 567
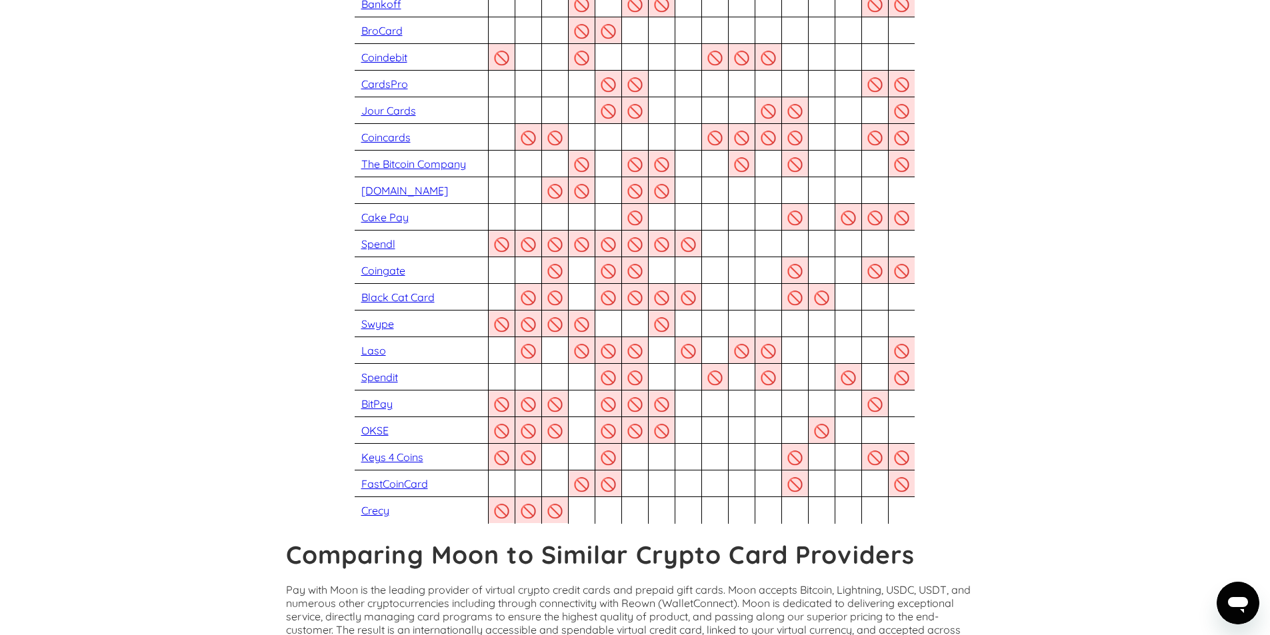
scroll to position [445, 0]
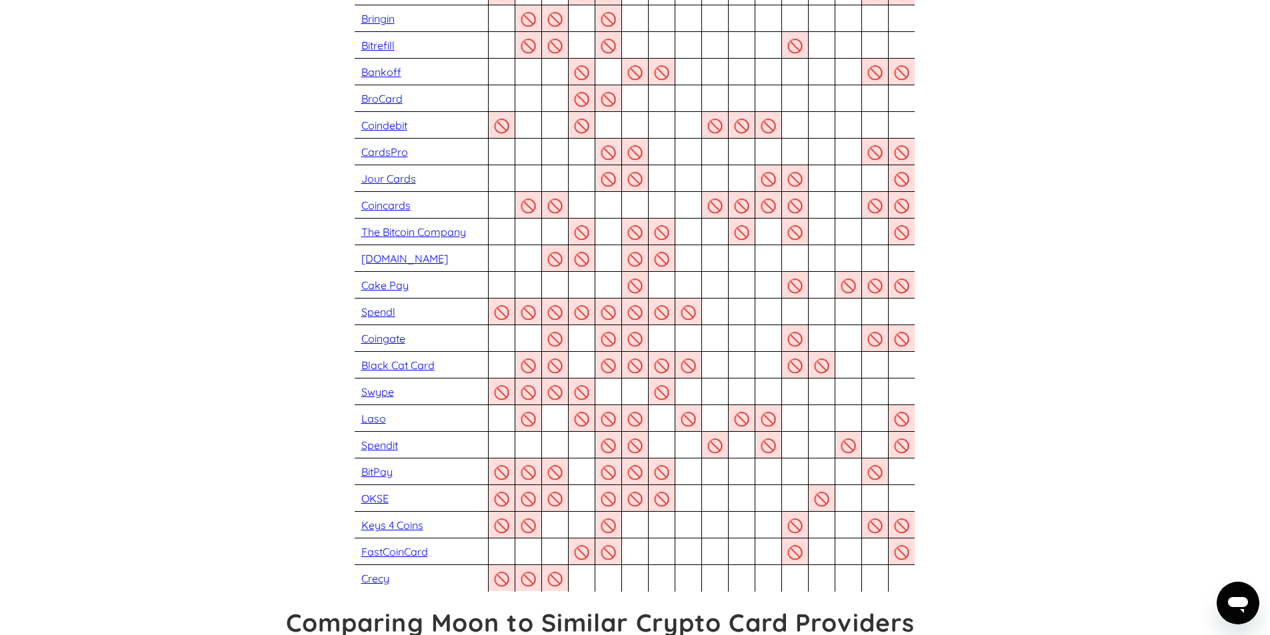
click at [979, 279] on section "Pay with Moon 🟢 🟢 Live & Active Many crypto card providers have disappeared ove…" at bounding box center [634, 204] width 697 height 773
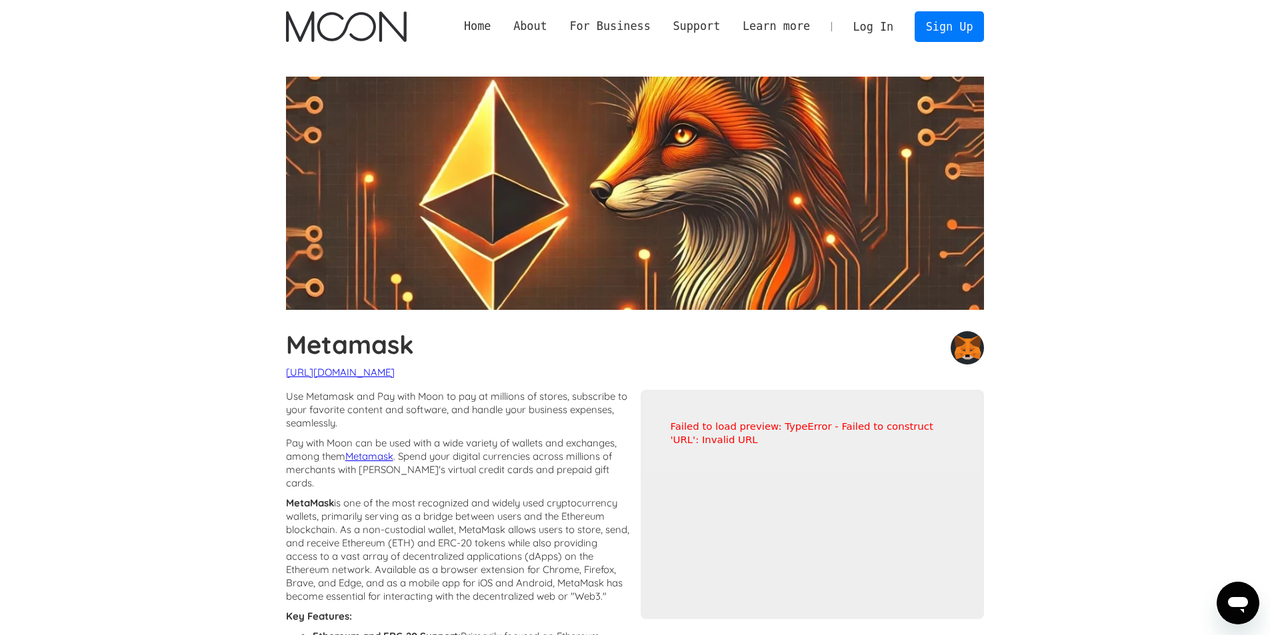
click at [345, 27] on img "home" at bounding box center [346, 26] width 121 height 31
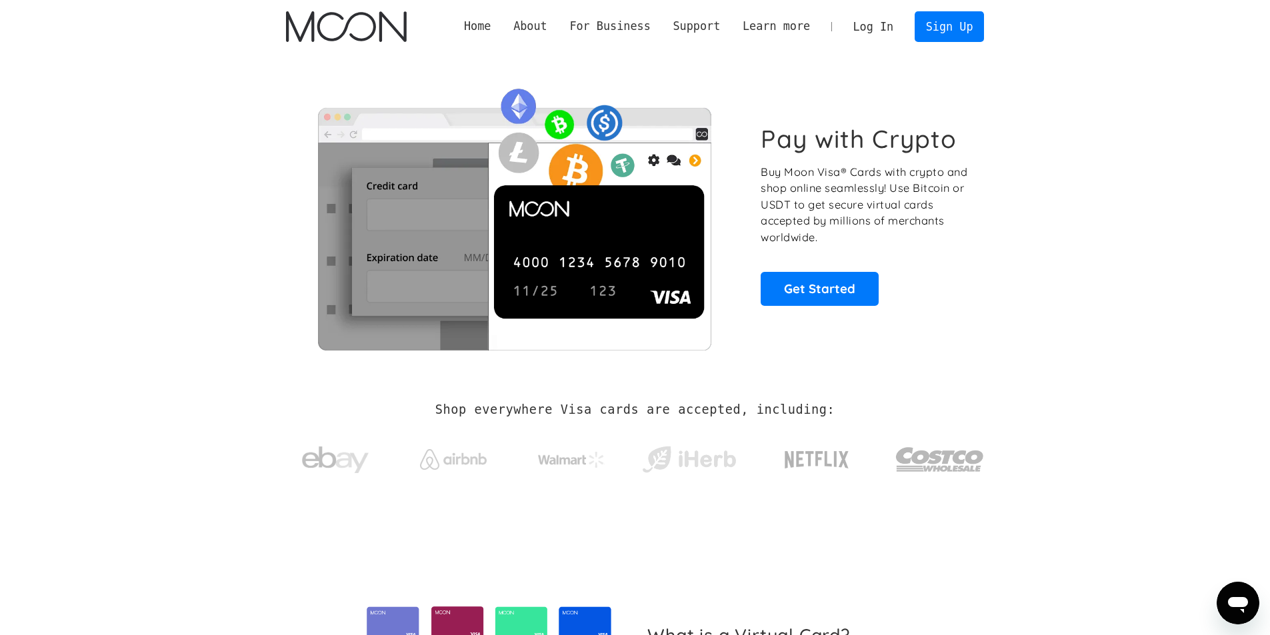
click at [884, 29] on link "Log In" at bounding box center [873, 26] width 63 height 29
